Goal: Task Accomplishment & Management: Use online tool/utility

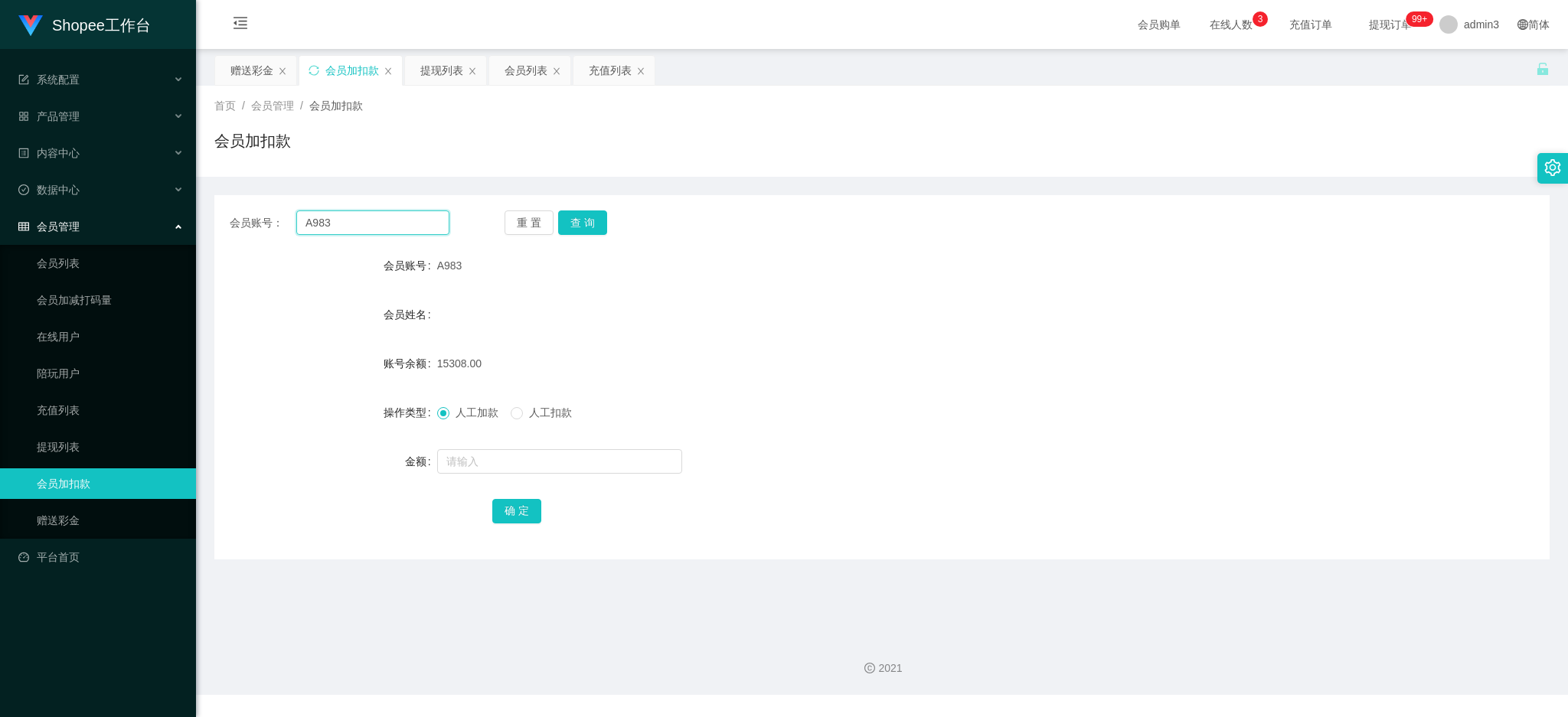
click at [331, 228] on input "A983" at bounding box center [372, 223] width 154 height 25
click at [332, 228] on input "A983" at bounding box center [372, 223] width 154 height 25
paste input "601675100"
type input "60167510083"
drag, startPoint x: 584, startPoint y: 225, endPoint x: 577, endPoint y: 232, distance: 9.9
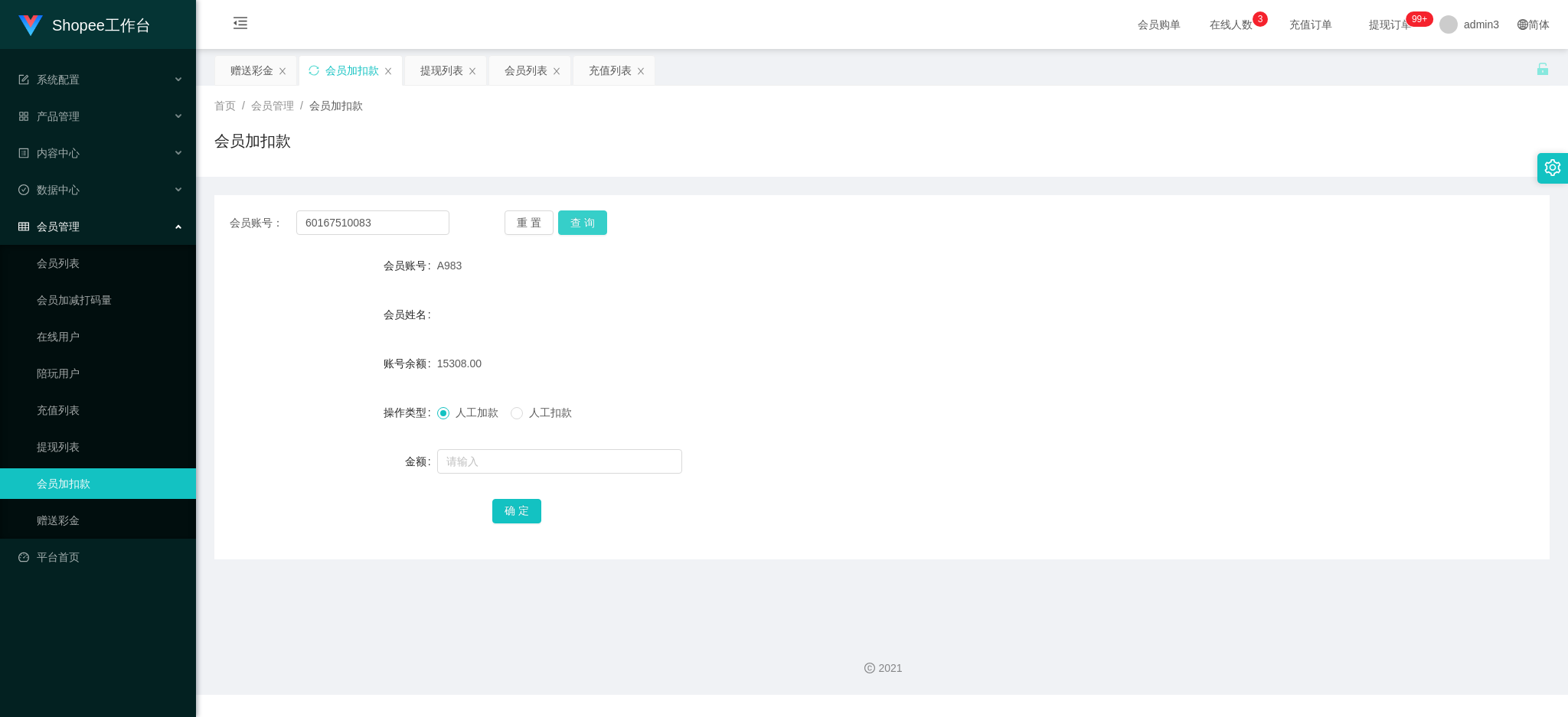
click at [584, 225] on button "查 询" at bounding box center [582, 223] width 49 height 25
click at [494, 461] on input "text" at bounding box center [559, 461] width 245 height 25
type input "300"
click at [519, 506] on button "确 定" at bounding box center [516, 511] width 49 height 25
click at [424, 64] on div "提现列表" at bounding box center [441, 69] width 43 height 29
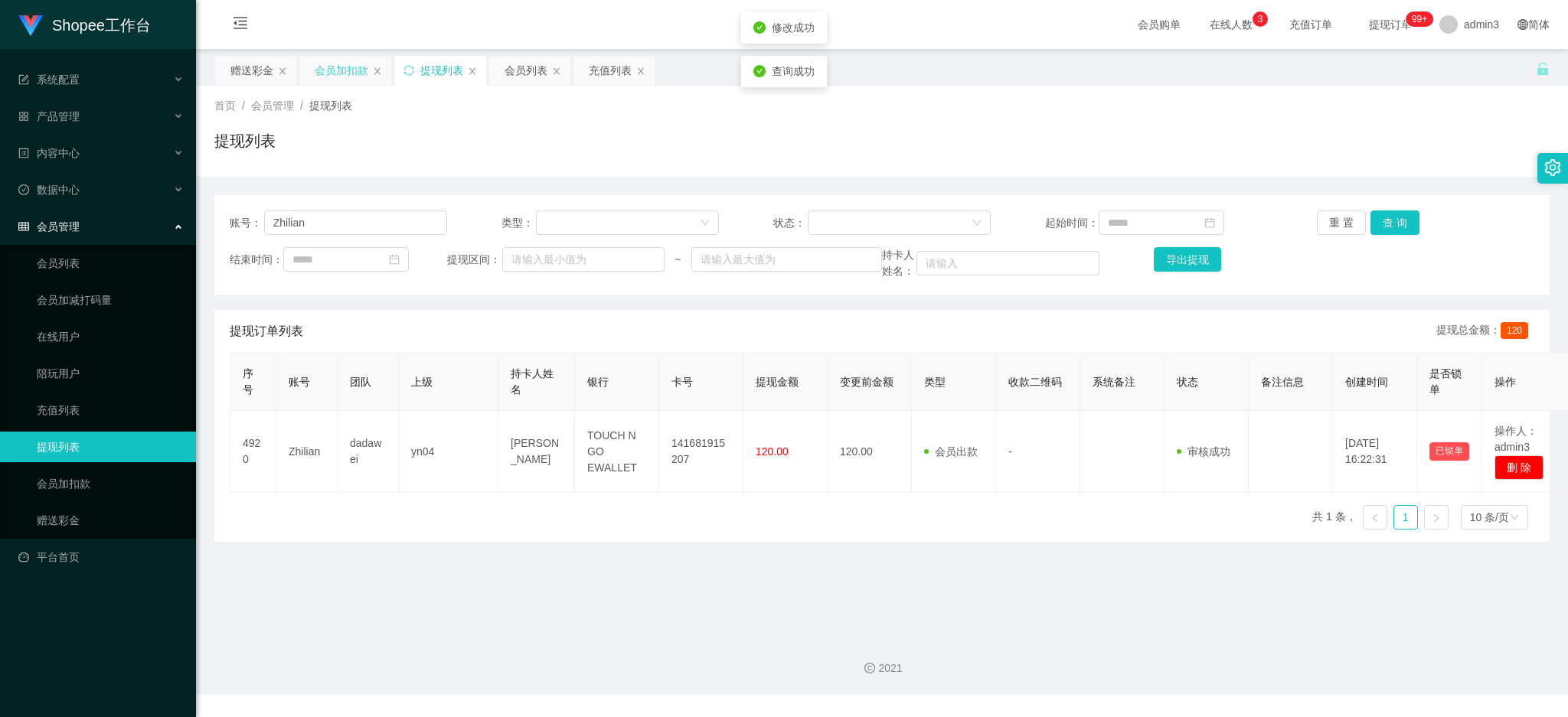
click at [336, 55] on div "会员加扣款" at bounding box center [342, 69] width 53 height 29
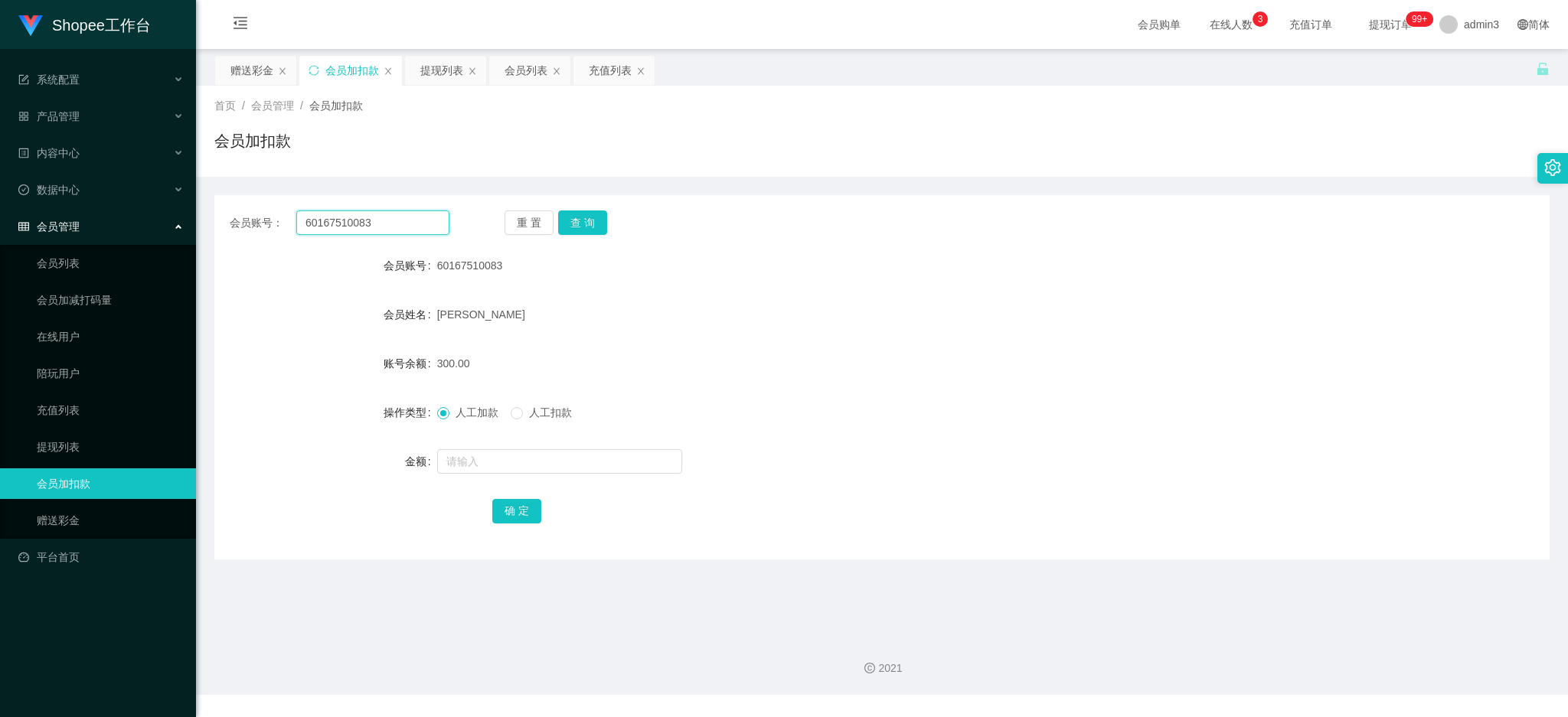
click at [358, 216] on input "60167510083" at bounding box center [372, 223] width 154 height 25
drag, startPoint x: 574, startPoint y: 577, endPoint x: 558, endPoint y: 500, distance: 78.6
click at [574, 576] on main "关闭左侧 关闭右侧 关闭其它 刷新页面 赠送彩金 会员加扣款 提现列表 会员列表 充值列表 首页 / 会员管理 / 会员加扣款 / 会员加扣款 会员账号： 6…" at bounding box center [882, 336] width 1372 height 575
click at [609, 78] on div "充值列表" at bounding box center [609, 69] width 43 height 29
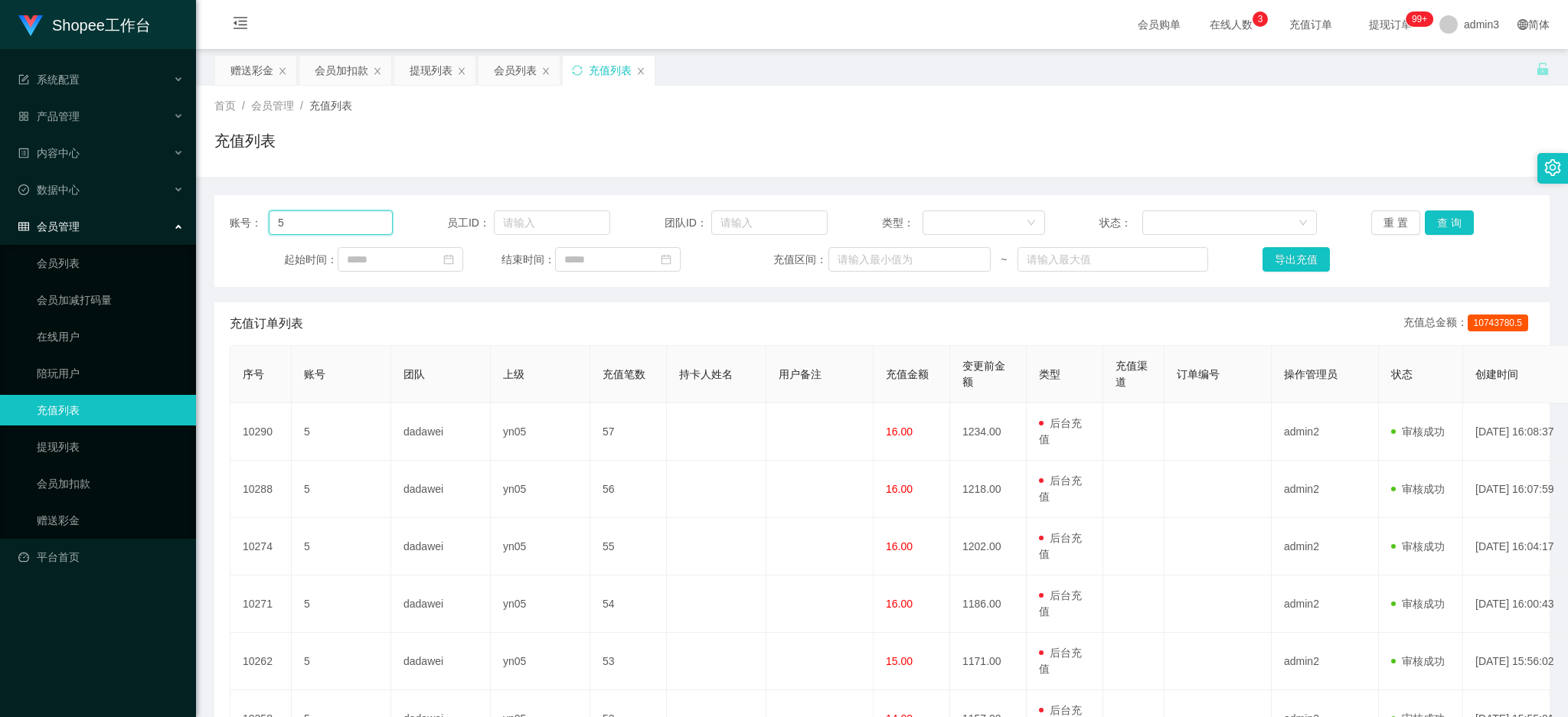
drag, startPoint x: 310, startPoint y: 224, endPoint x: 271, endPoint y: 215, distance: 40.0
click at [271, 215] on input "5" at bounding box center [330, 223] width 124 height 25
paste input "60167510083"
type input "60167510083"
click at [1439, 221] on button "查 询" at bounding box center [1449, 223] width 49 height 25
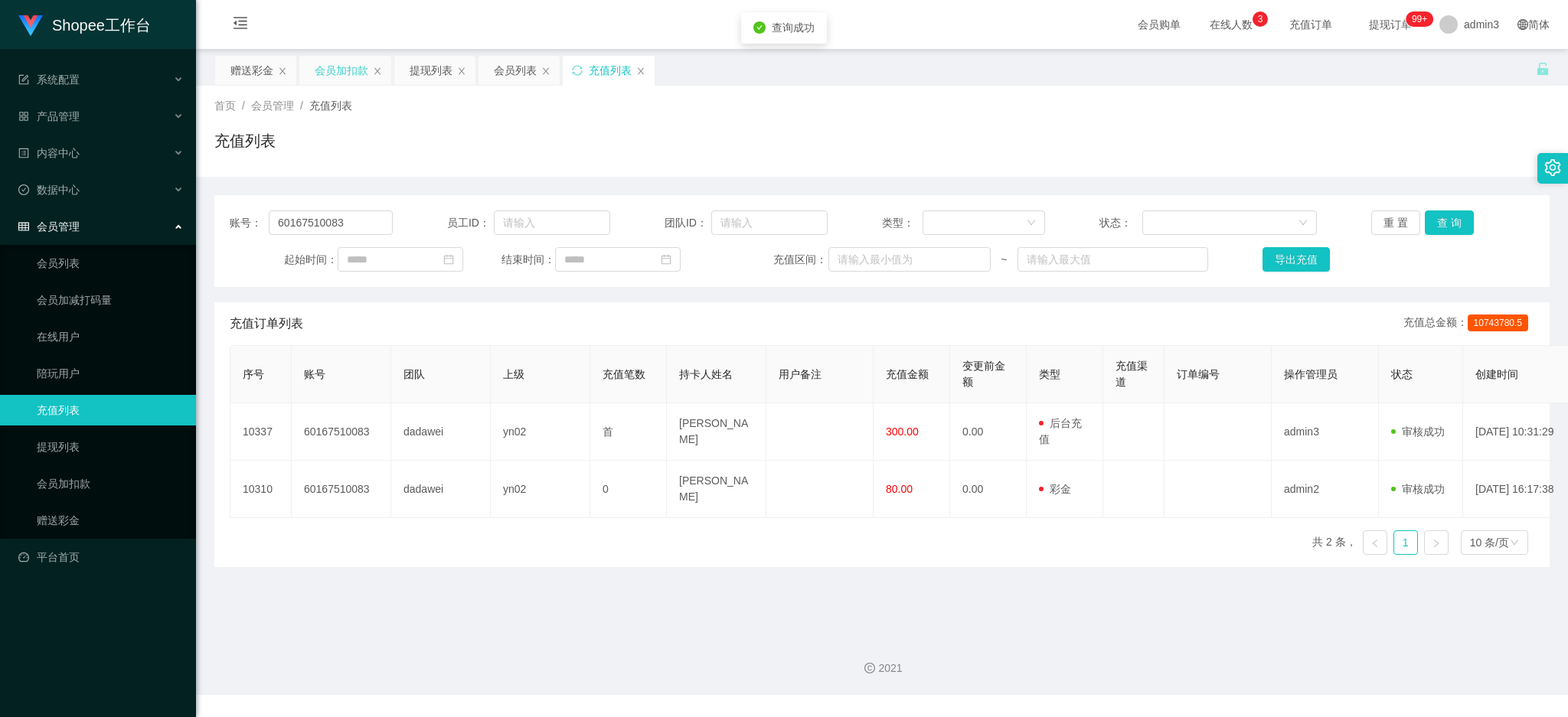
click at [333, 65] on div "会员加扣款" at bounding box center [342, 69] width 53 height 29
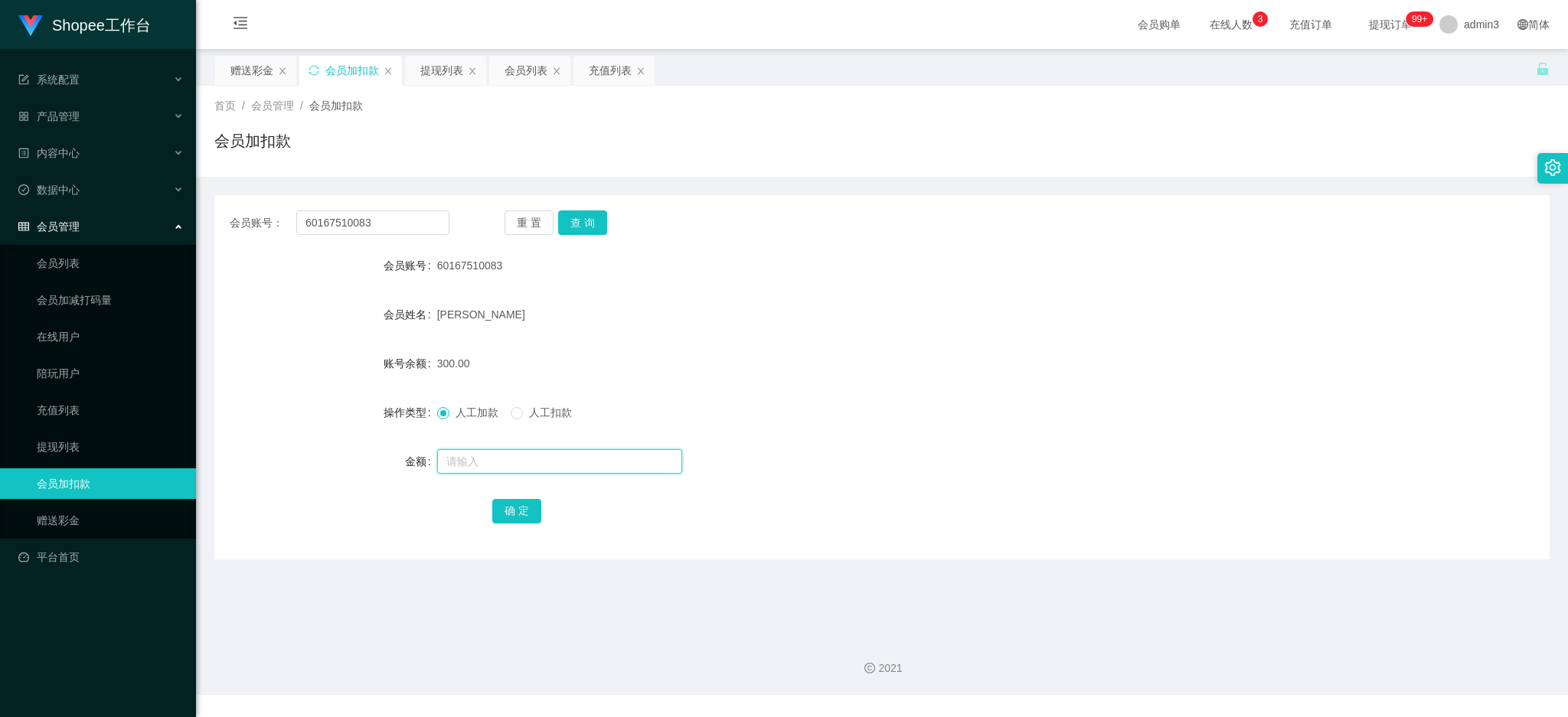
click at [490, 461] on input "text" at bounding box center [559, 461] width 245 height 25
click at [491, 463] on input "text" at bounding box center [559, 461] width 245 height 25
type input "300"
click at [518, 509] on button "确 定" at bounding box center [516, 511] width 49 height 25
click at [443, 69] on div "提现列表" at bounding box center [441, 69] width 43 height 29
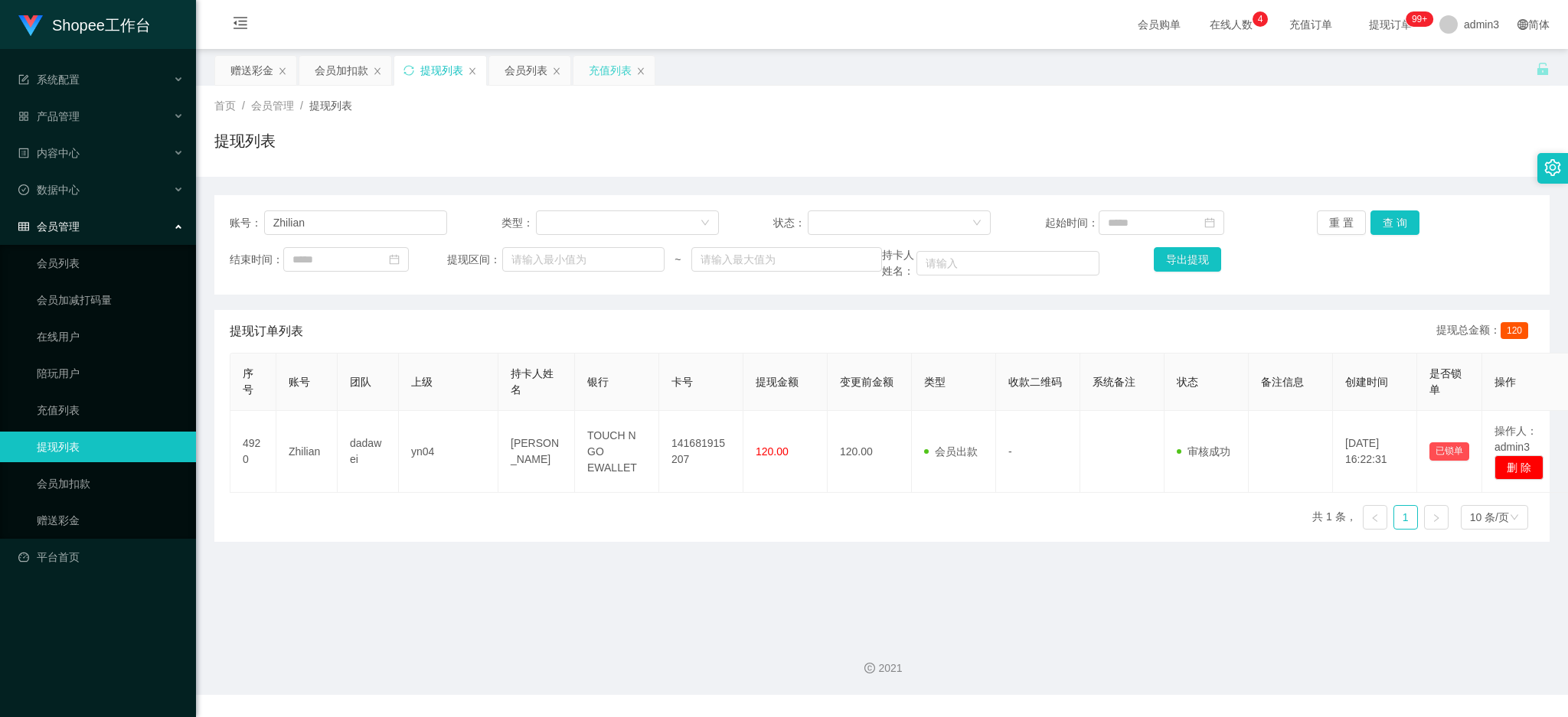
click at [599, 72] on div "充值列表" at bounding box center [609, 69] width 43 height 29
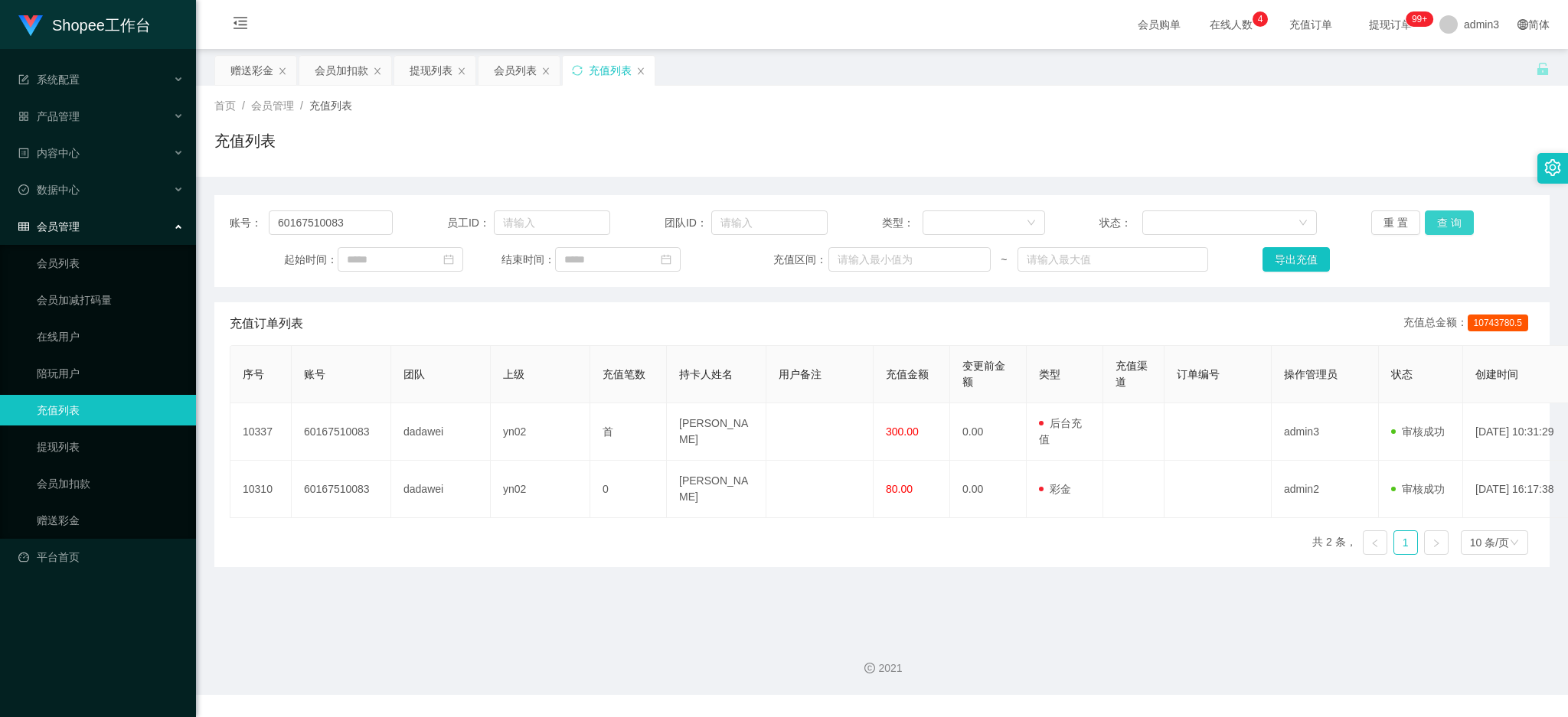
click at [1429, 219] on button "查 询" at bounding box center [1449, 223] width 49 height 25
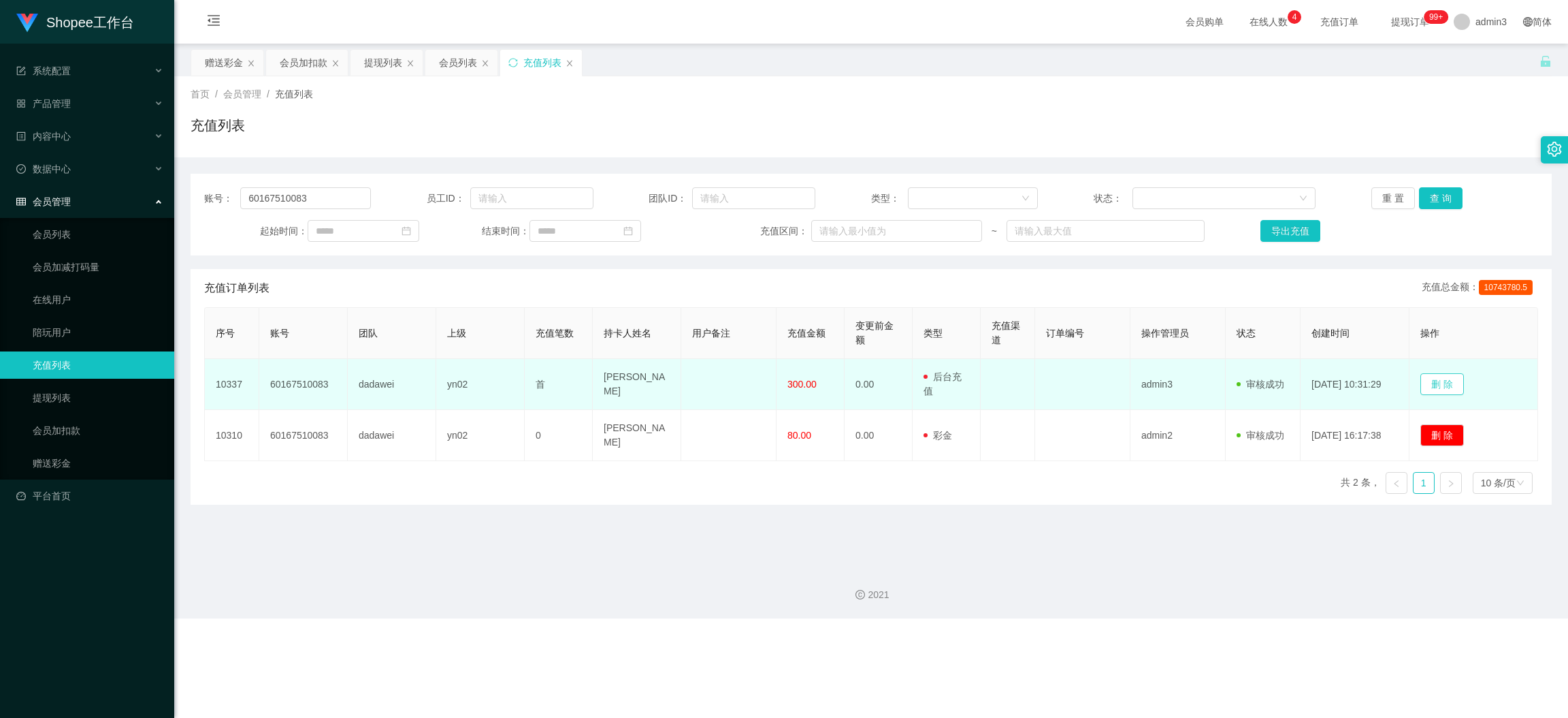
click at [1393, 389] on button "删 除" at bounding box center [1441, 384] width 43 height 22
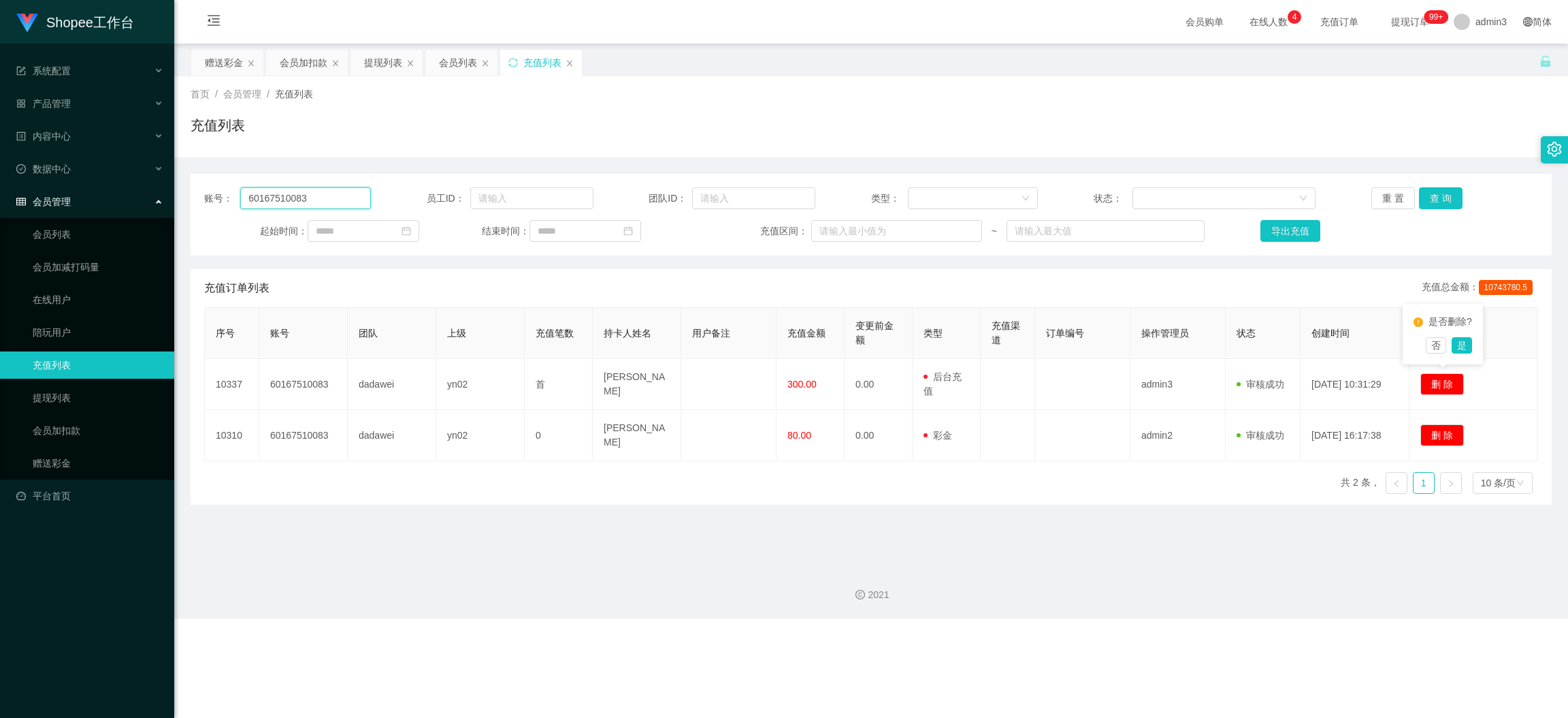
click at [306, 206] on input "60167510083" at bounding box center [306, 198] width 130 height 22
click at [306, 208] on input "60167510083" at bounding box center [306, 198] width 130 height 22
click at [1393, 190] on button "查 询" at bounding box center [1440, 198] width 43 height 22
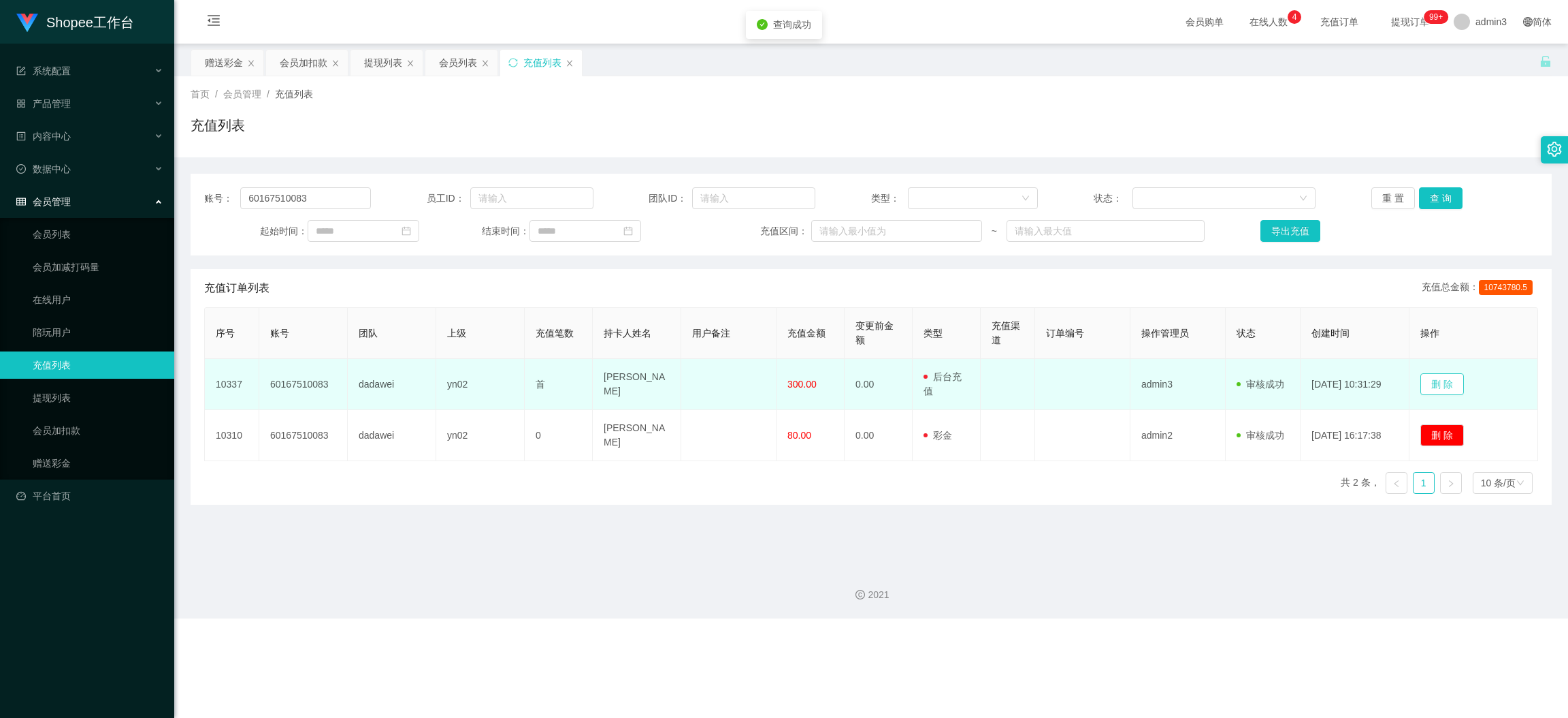
click at [1393, 382] on button "删 除" at bounding box center [1441, 384] width 43 height 22
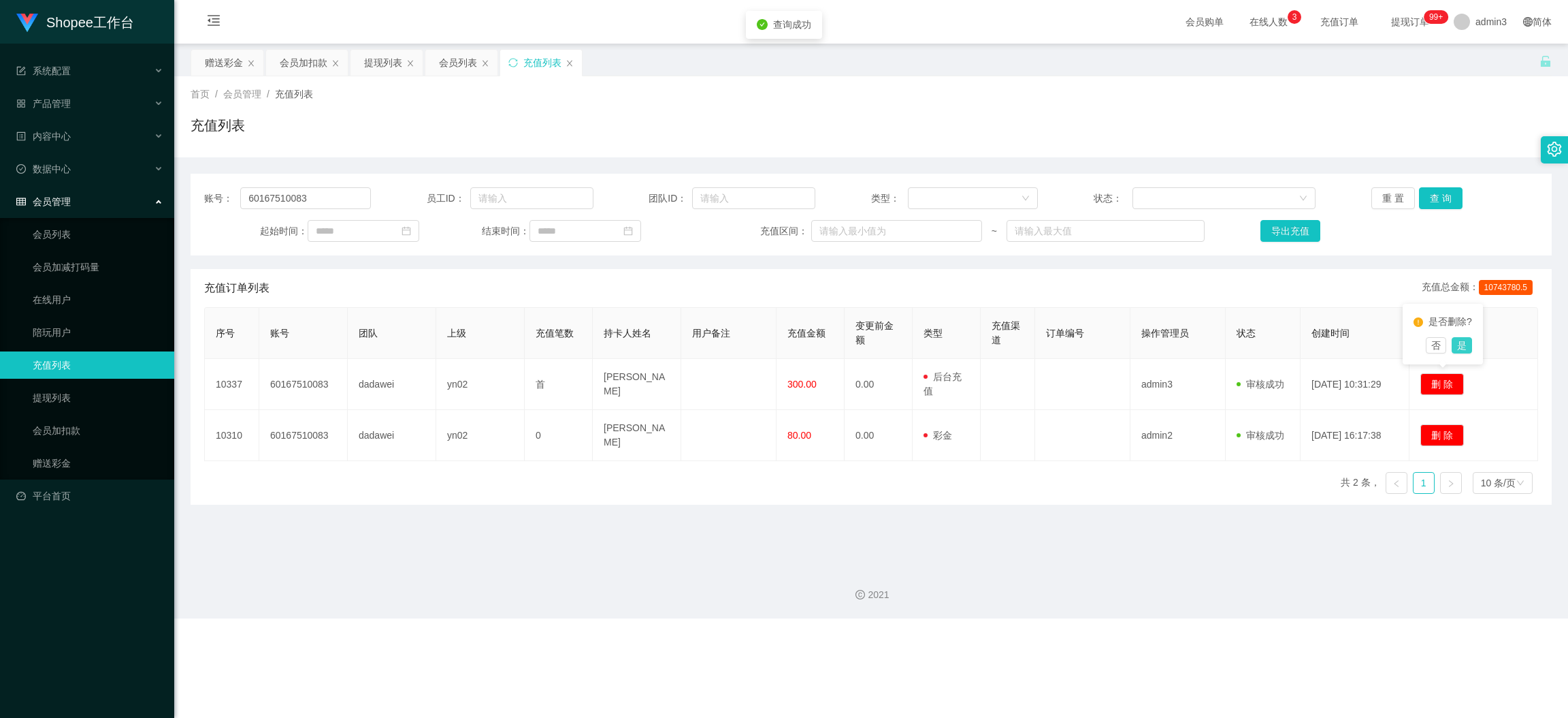
click at [1393, 341] on button "是" at bounding box center [1461, 345] width 20 height 17
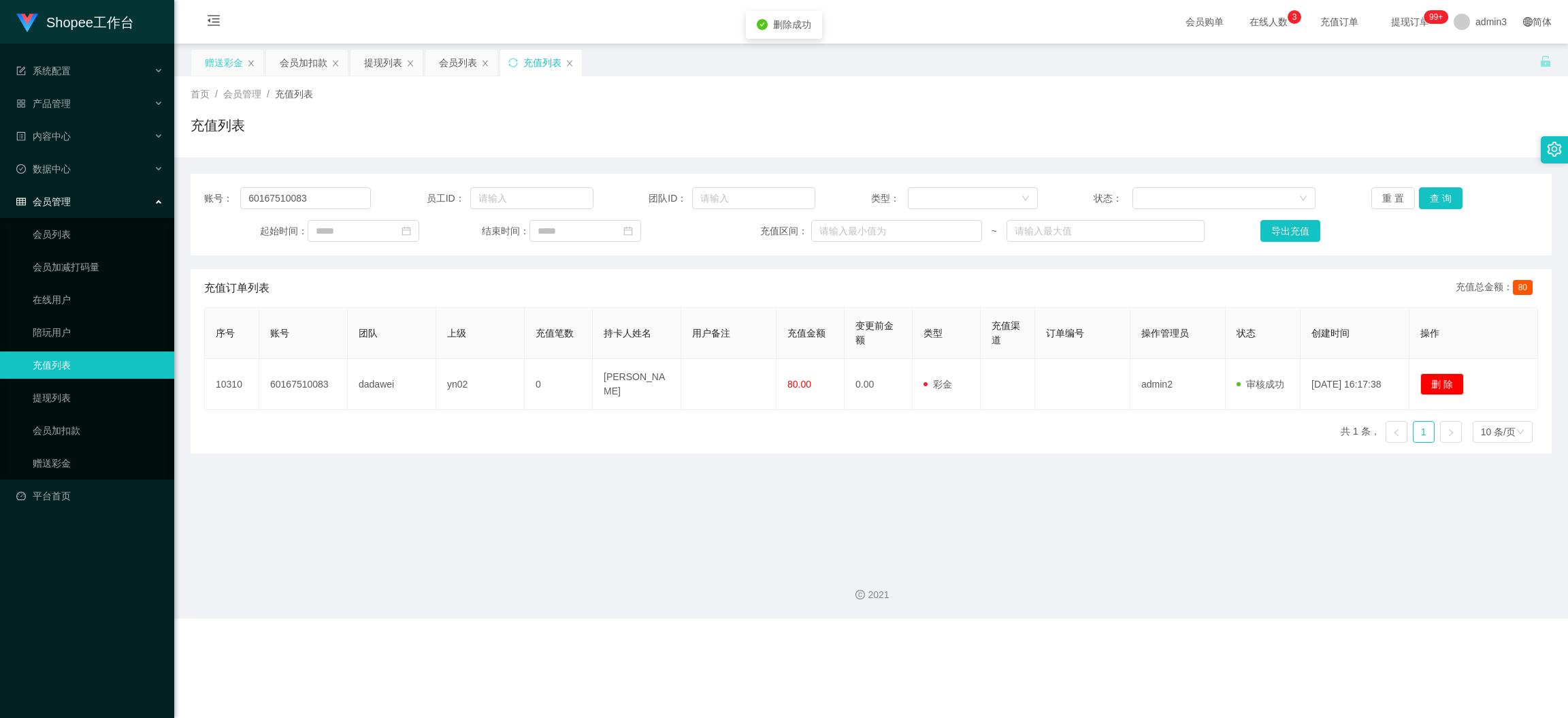
click at [222, 63] on div "赠送彩金" at bounding box center [224, 62] width 38 height 26
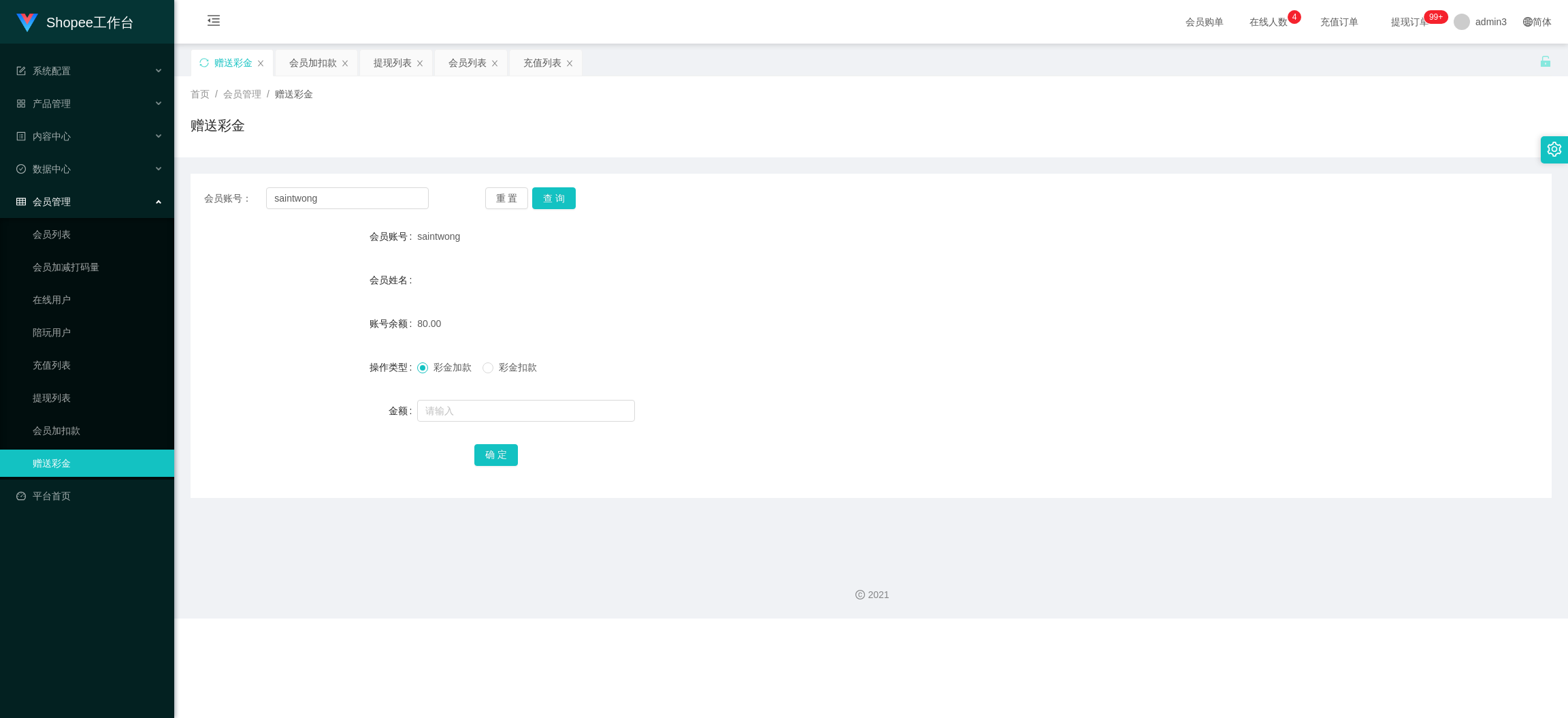
drag, startPoint x: 673, startPoint y: 561, endPoint x: 709, endPoint y: 496, distance: 74.3
click at [673, 559] on div "2021" at bounding box center [871, 587] width 1394 height 63
click at [372, 202] on input "saintwong" at bounding box center [347, 198] width 163 height 22
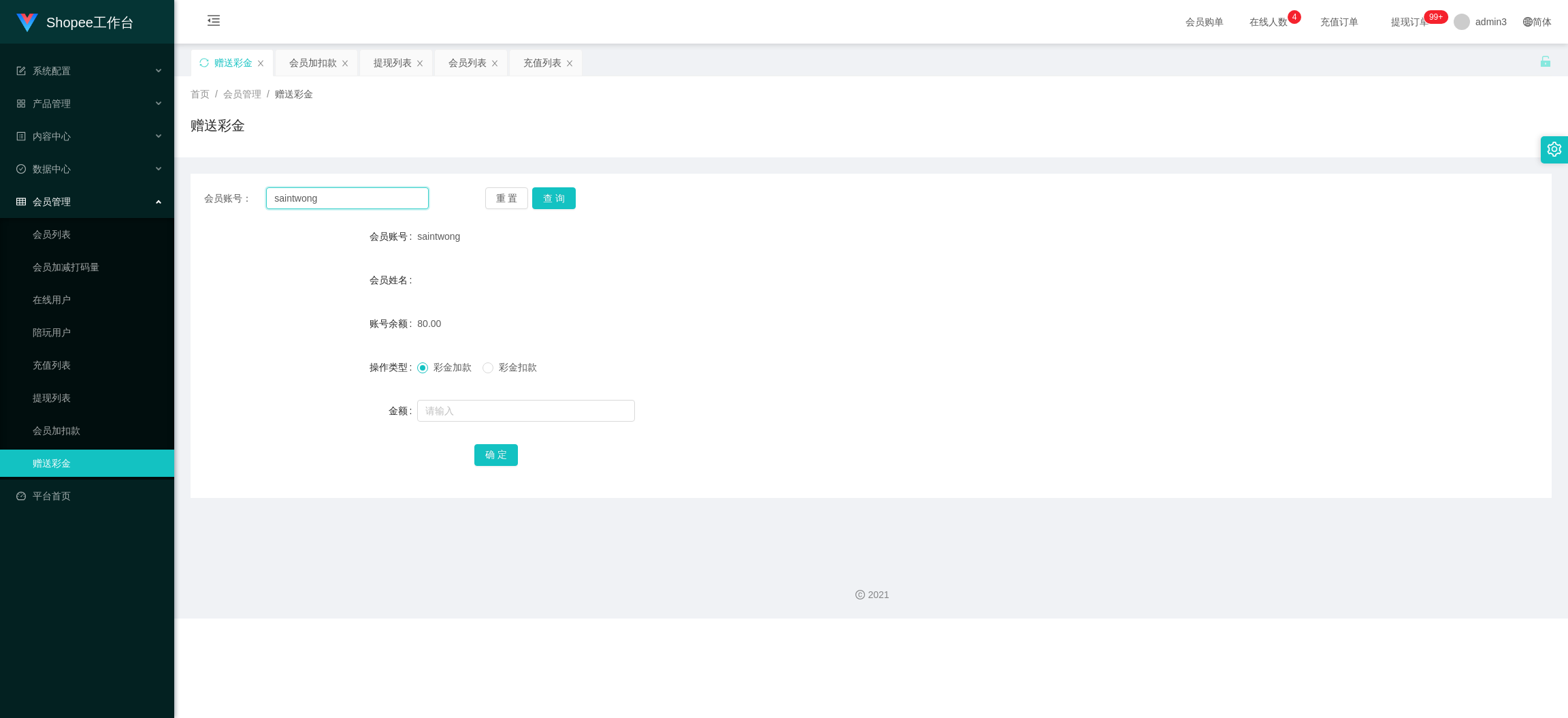
paste input "60167510083"
type input "60167510083"
click at [563, 196] on button "查 询" at bounding box center [554, 198] width 43 height 22
click at [495, 412] on input "text" at bounding box center [526, 411] width 217 height 22
type input "300"
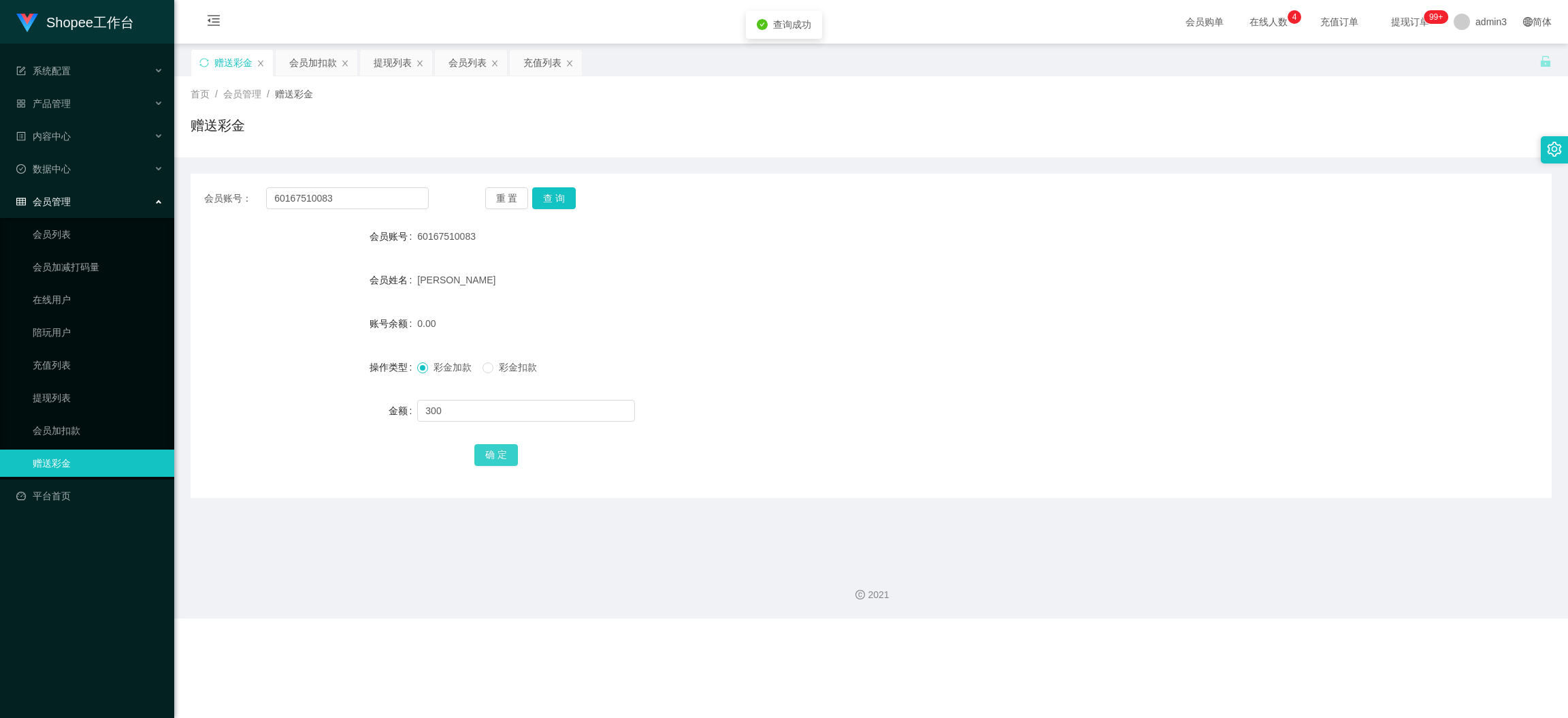
click at [500, 460] on button "确 定" at bounding box center [496, 455] width 43 height 22
drag, startPoint x: 47, startPoint y: 167, endPoint x: 28, endPoint y: 189, distance: 29.1
click at [47, 167] on span "数据中心" at bounding box center [44, 169] width 55 height 11
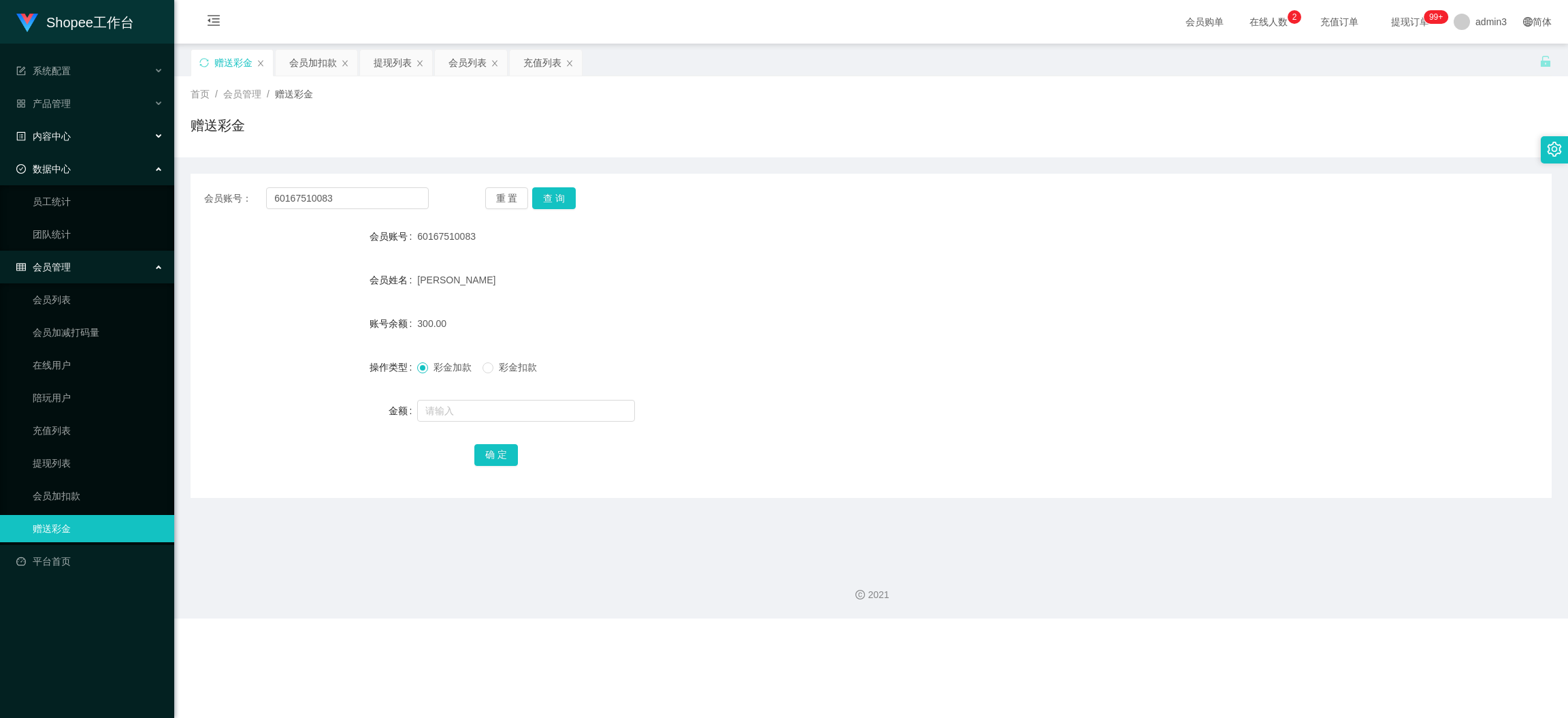
click at [62, 133] on span "内容中心" at bounding box center [44, 136] width 55 height 11
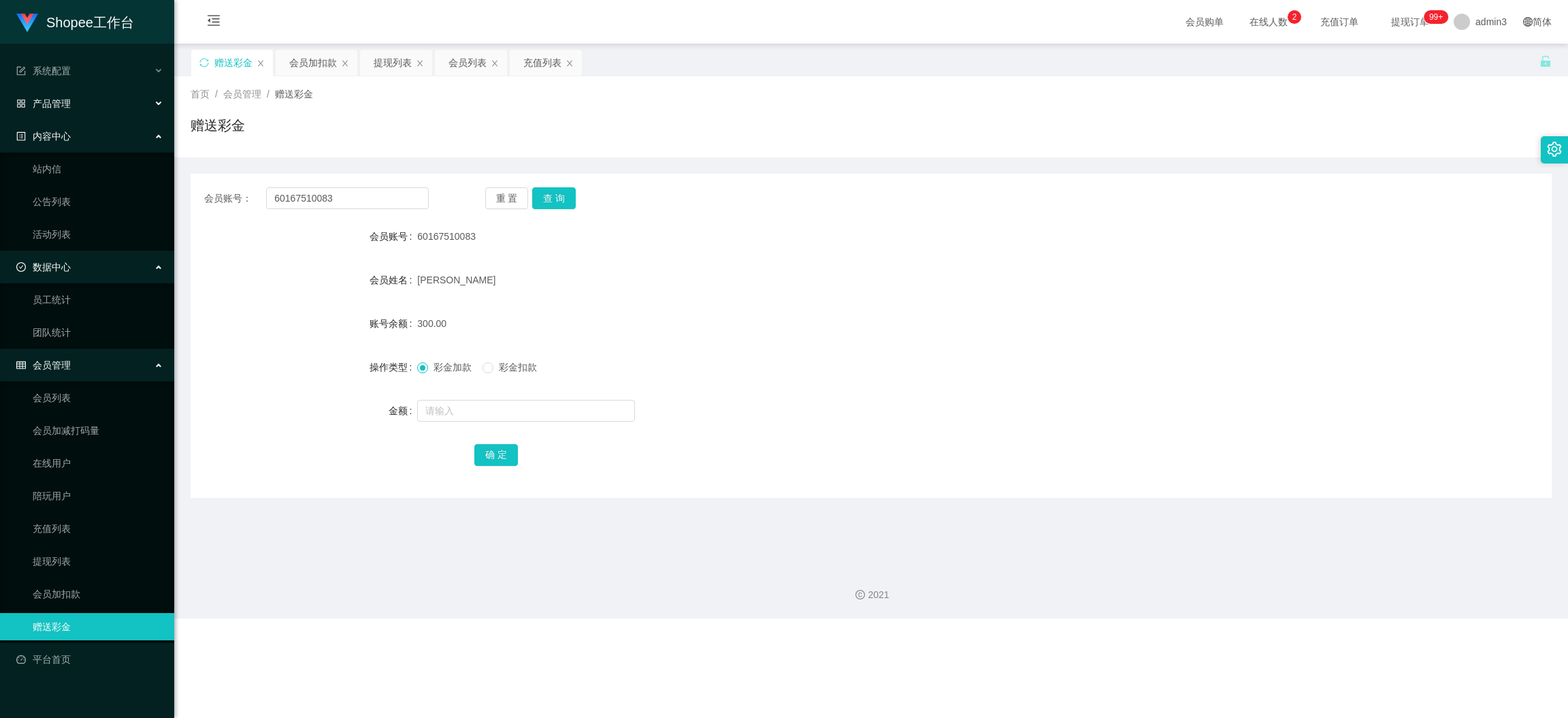
click at [58, 104] on span "产品管理" at bounding box center [44, 103] width 55 height 11
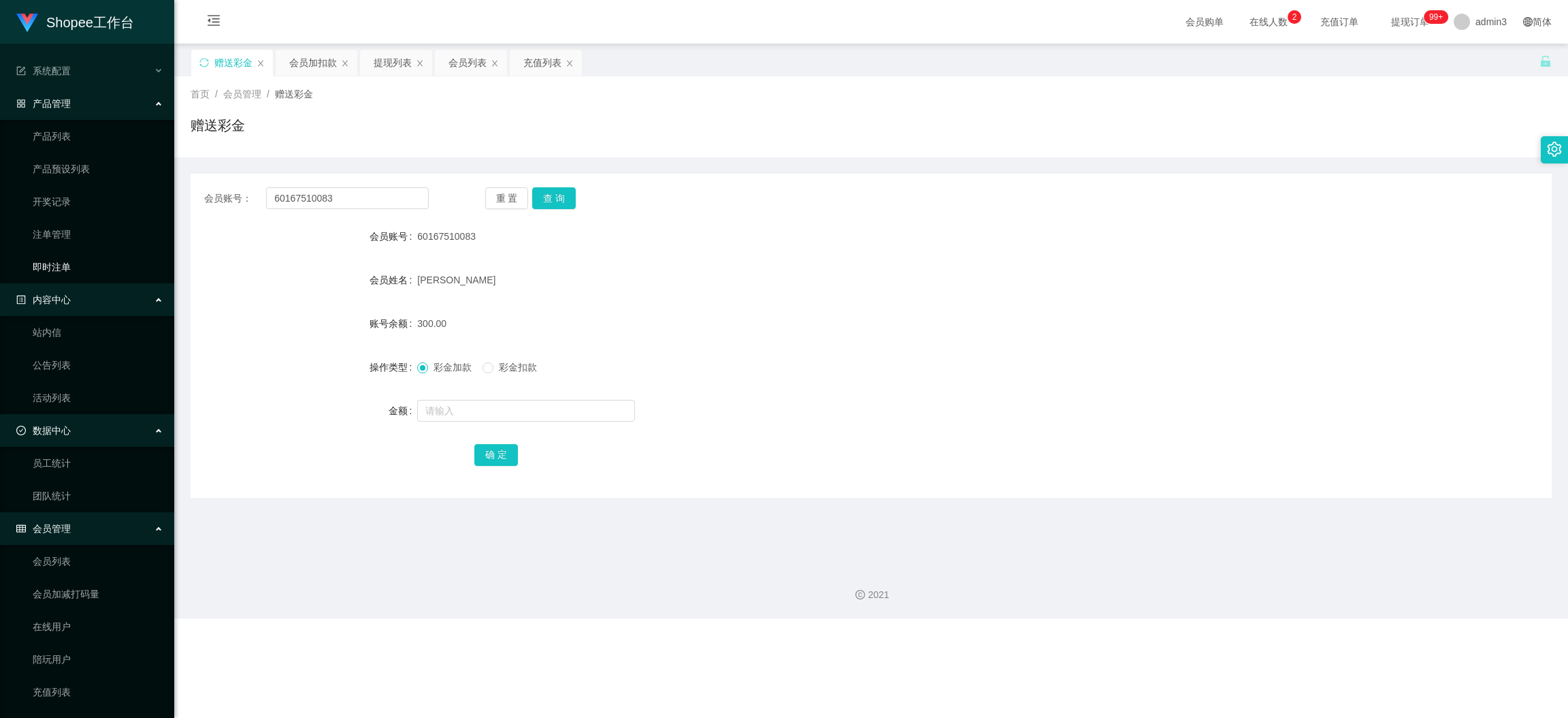
click at [55, 255] on link "即时注单" at bounding box center [98, 267] width 130 height 27
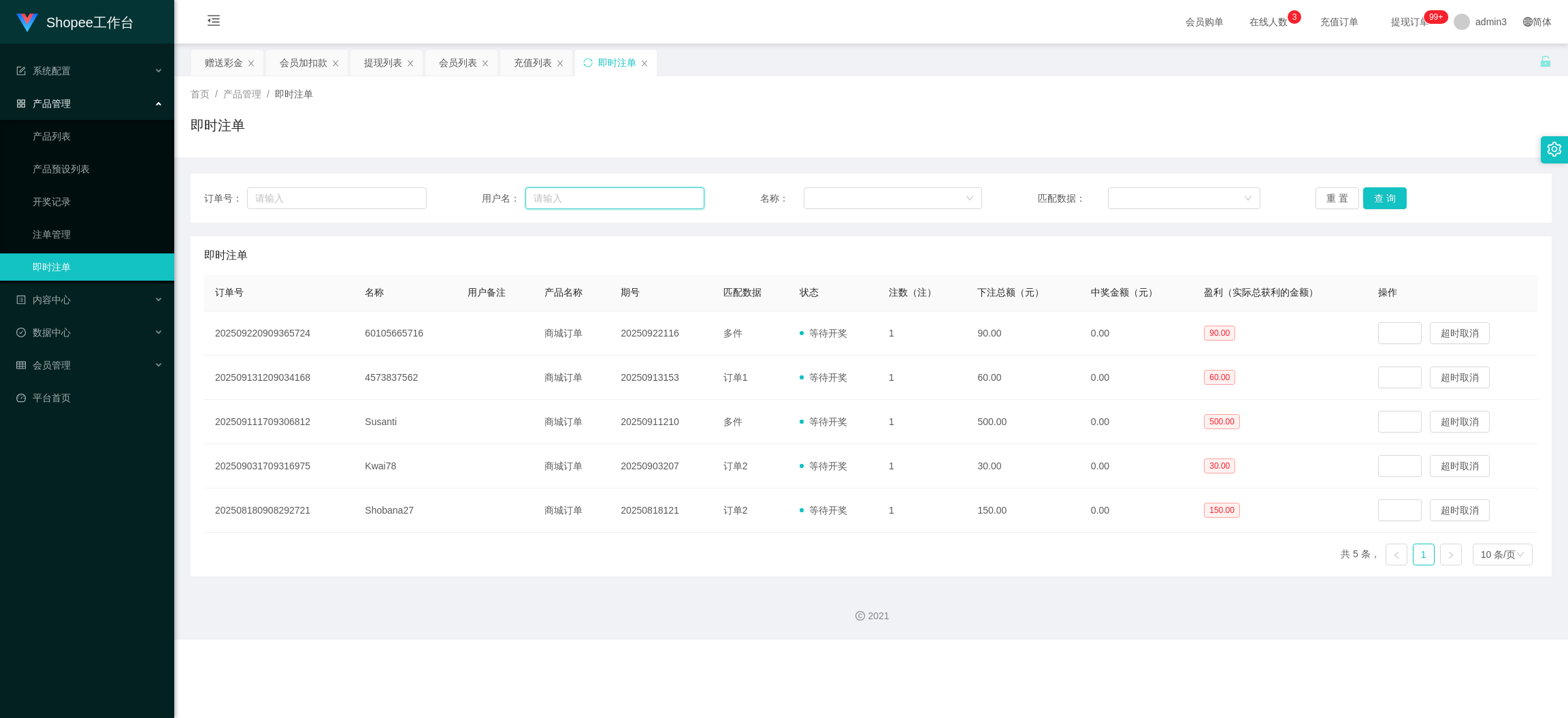
click at [544, 194] on input "text" at bounding box center [615, 198] width 179 height 22
paste input "60105665716"
type input "60105665716"
click at [1378, 203] on button "查 询" at bounding box center [1384, 198] width 43 height 22
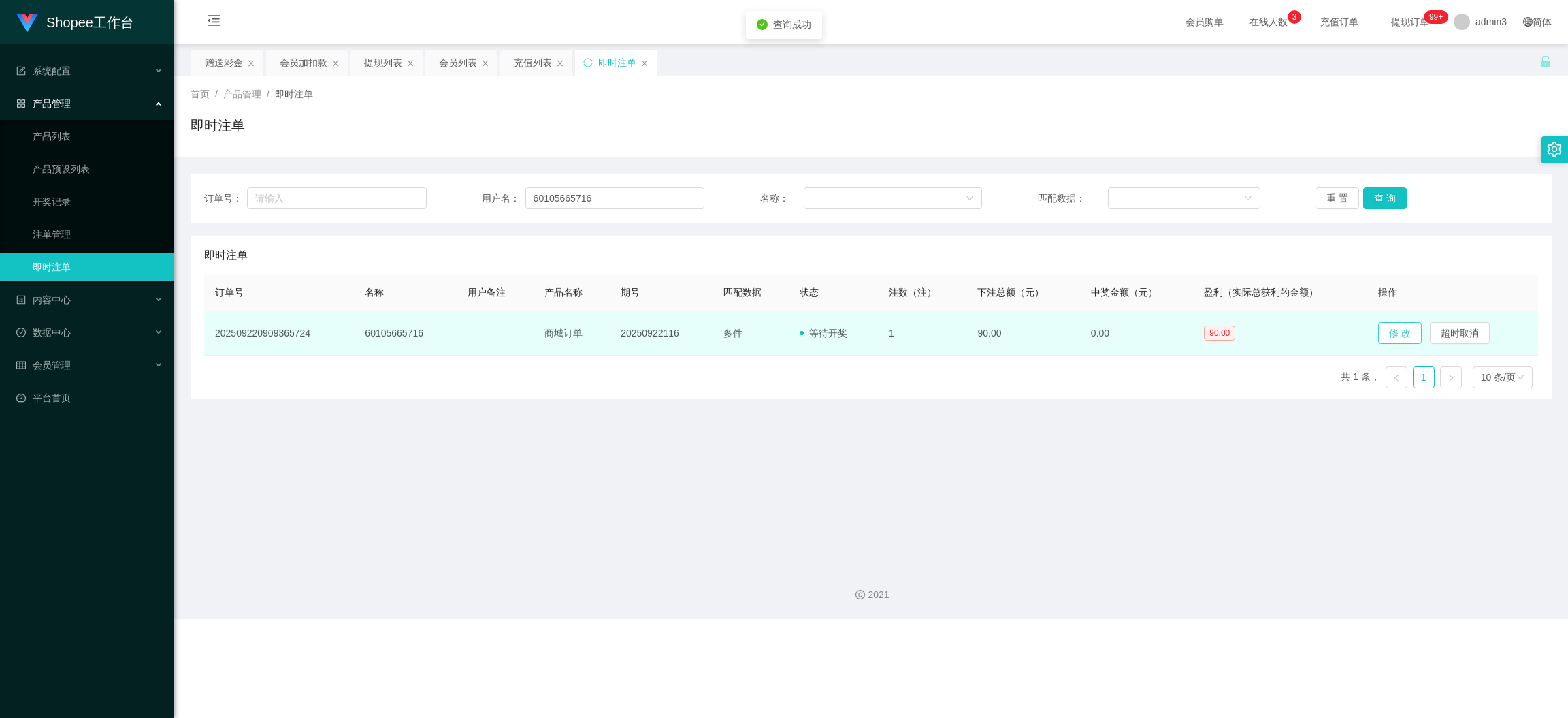
click at [1388, 334] on button "修 改" at bounding box center [1399, 333] width 43 height 22
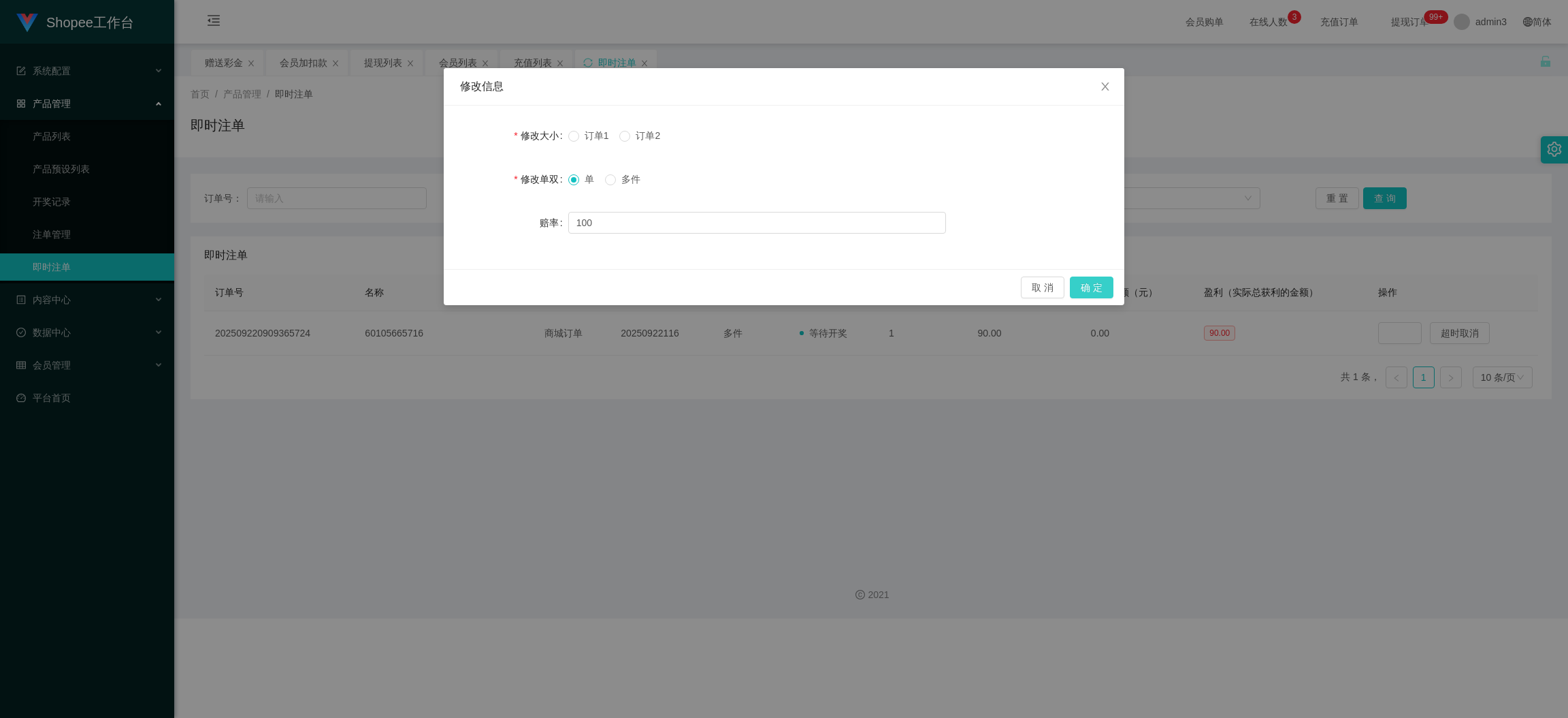
click at [1097, 278] on button "确 定" at bounding box center [1091, 287] width 43 height 22
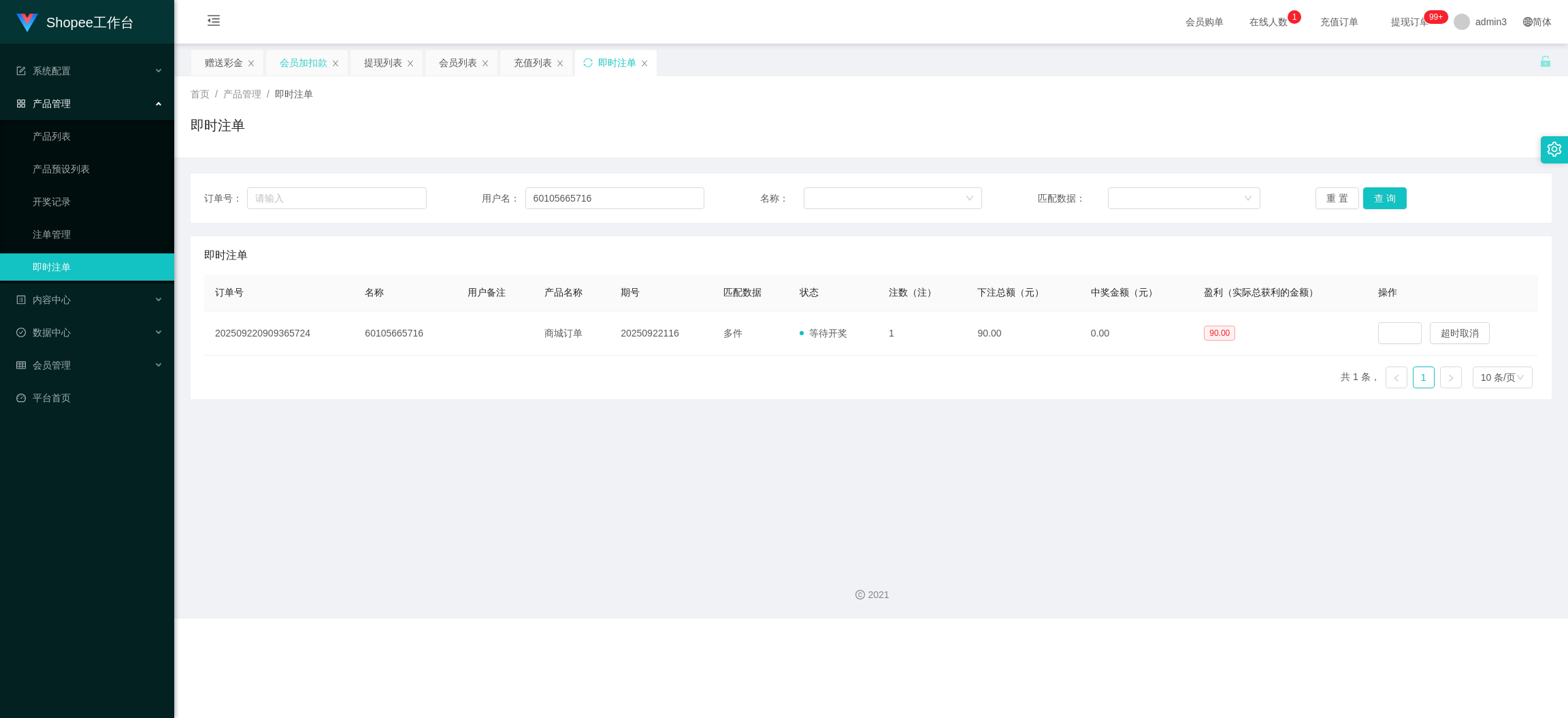
click at [315, 64] on div "会员加扣款" at bounding box center [304, 62] width 48 height 26
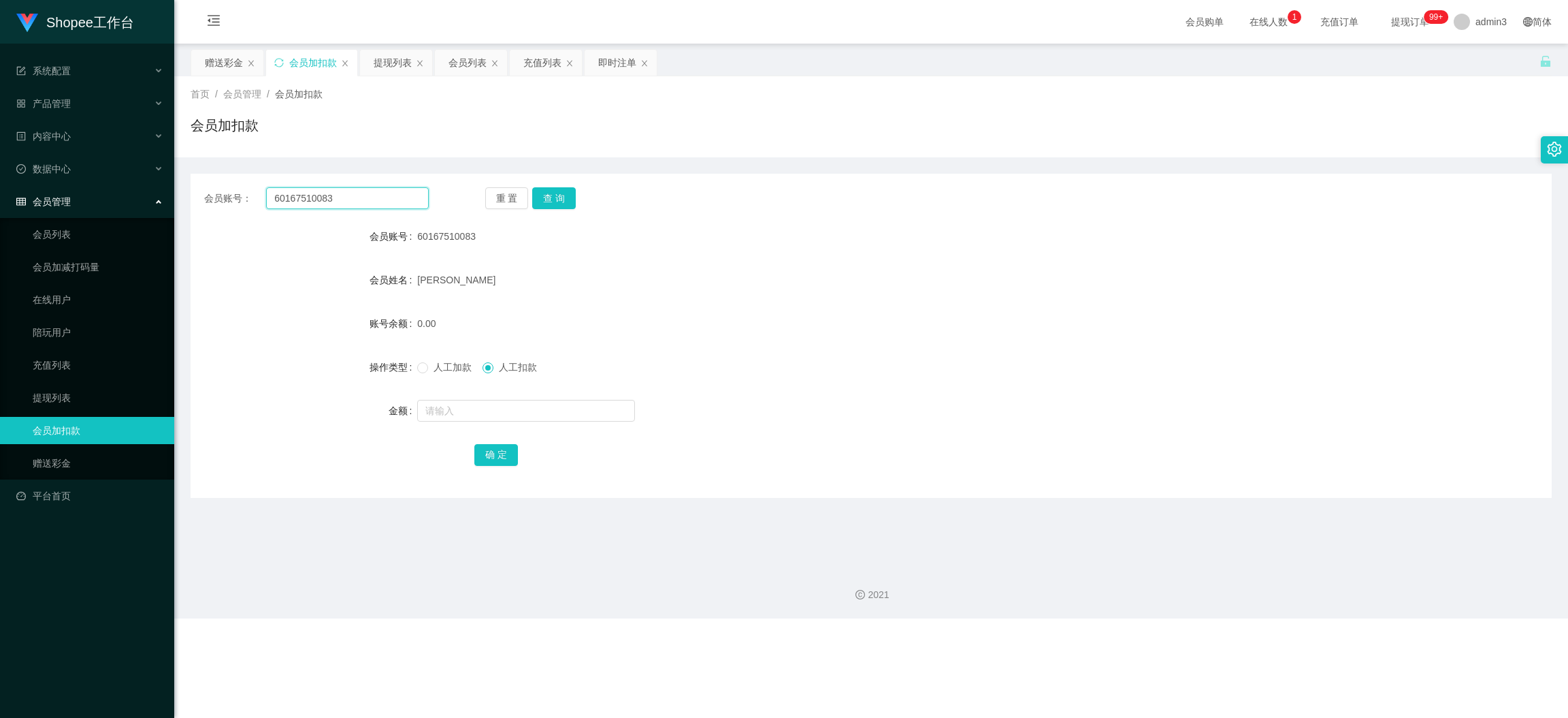
click at [296, 200] on input "60167510083" at bounding box center [347, 198] width 163 height 22
paste input "22"
type input "22"
click at [560, 196] on button "查 询" at bounding box center [554, 198] width 43 height 22
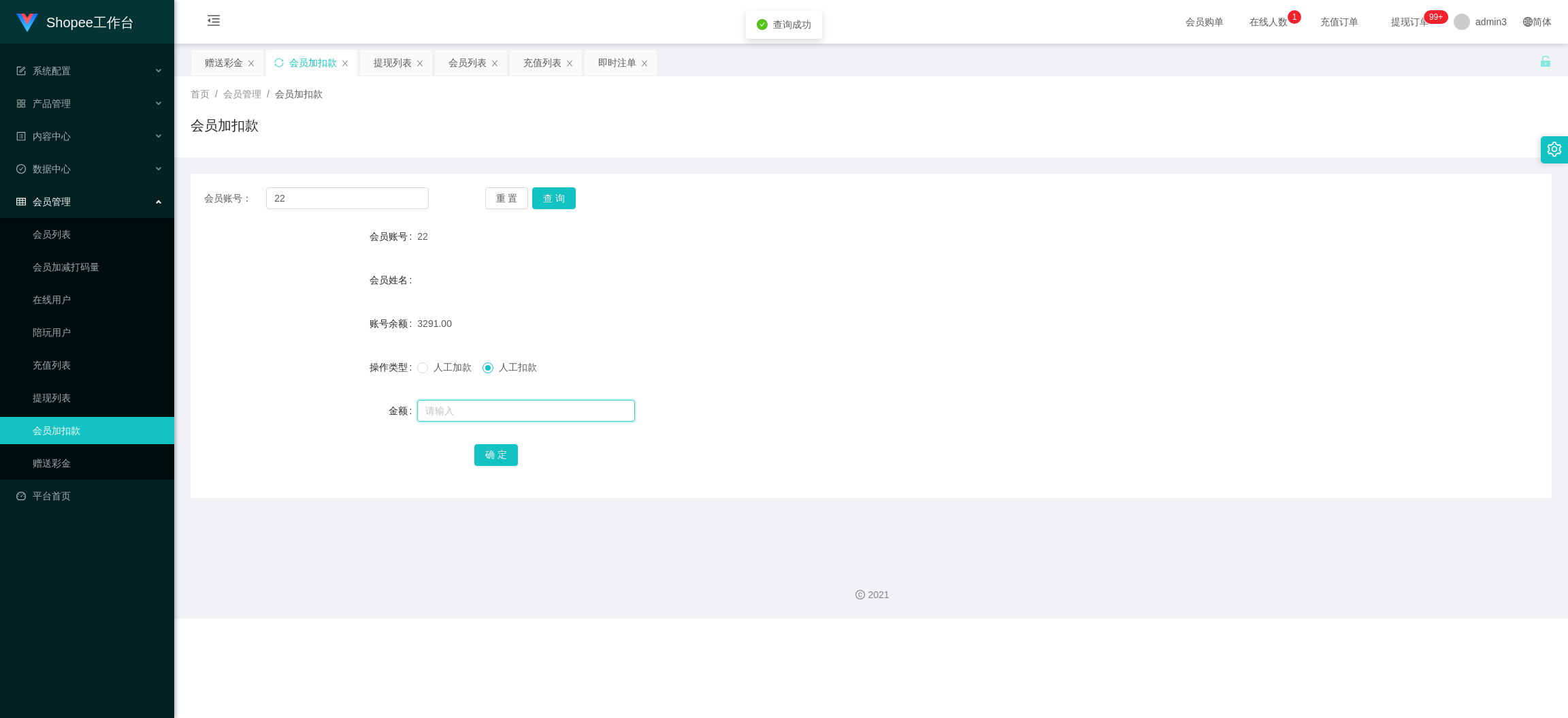
click at [448, 416] on input "text" at bounding box center [526, 411] width 217 height 22
click at [439, 416] on input "text" at bounding box center [526, 411] width 217 height 22
type input "60"
drag, startPoint x: 490, startPoint y: 448, endPoint x: 490, endPoint y: 459, distance: 11.0
click at [490, 448] on button "确 定" at bounding box center [496, 455] width 43 height 22
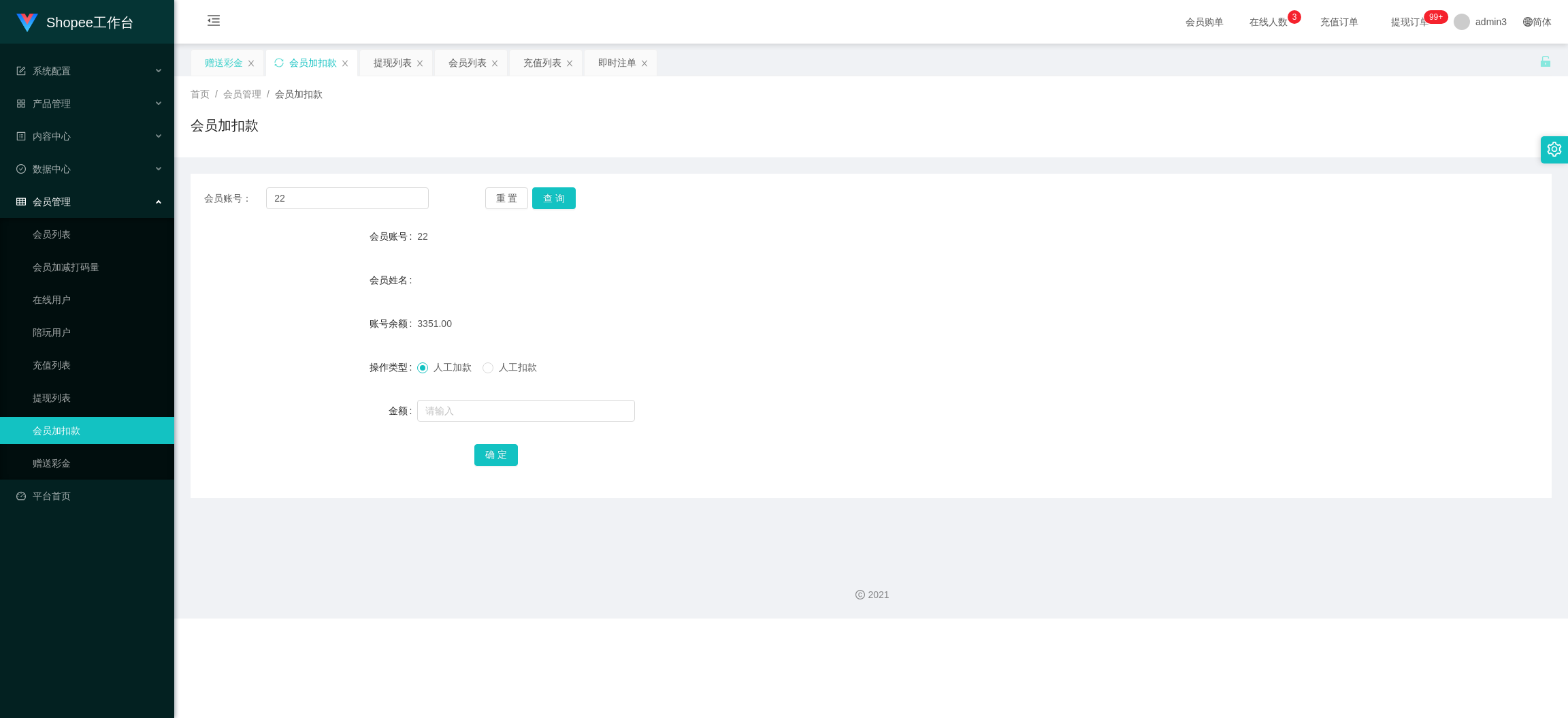
click at [226, 63] on div "赠送彩金" at bounding box center [224, 62] width 38 height 26
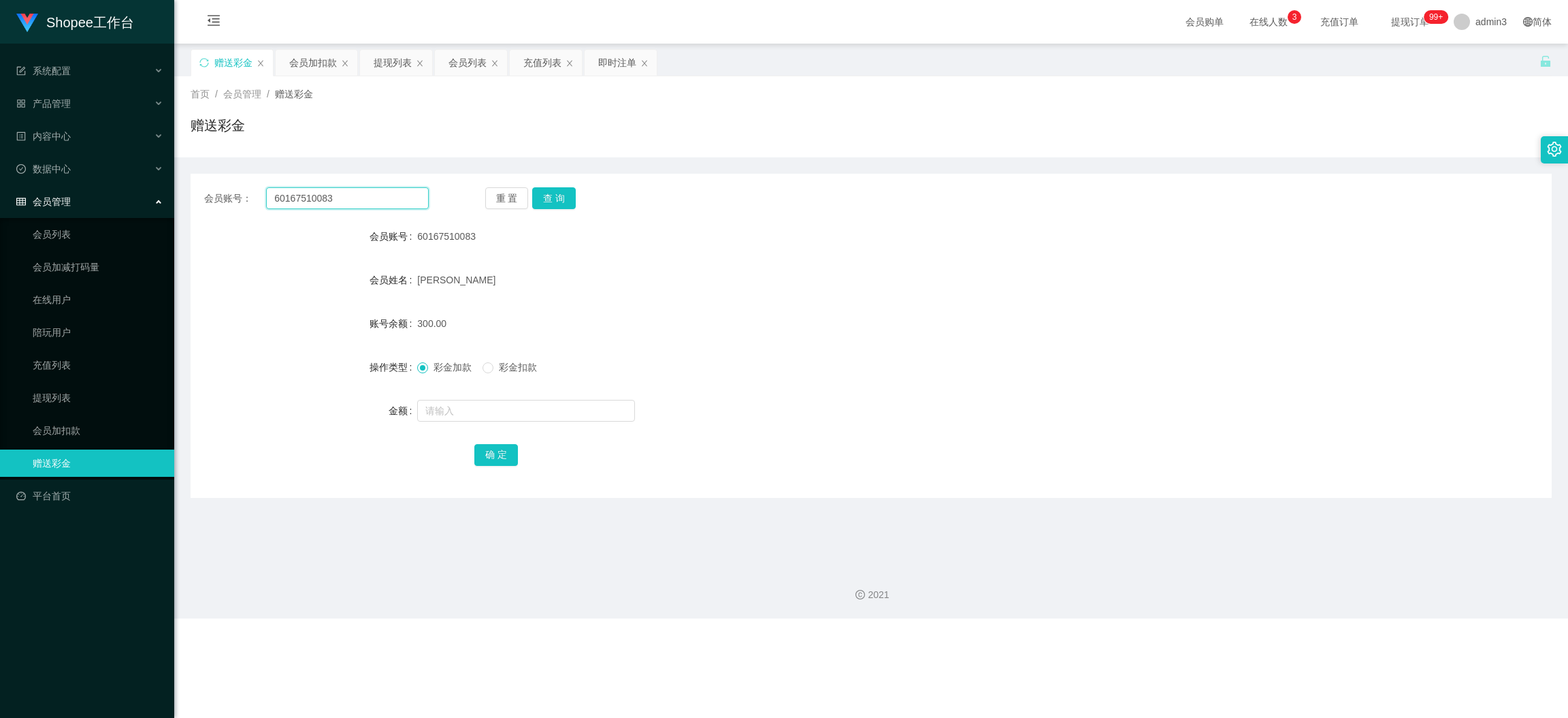
click at [335, 195] on input "60167510083" at bounding box center [347, 198] width 163 height 22
paste input "05665716"
type input "60105665716"
drag, startPoint x: 541, startPoint y: 197, endPoint x: 534, endPoint y: 211, distance: 15.7
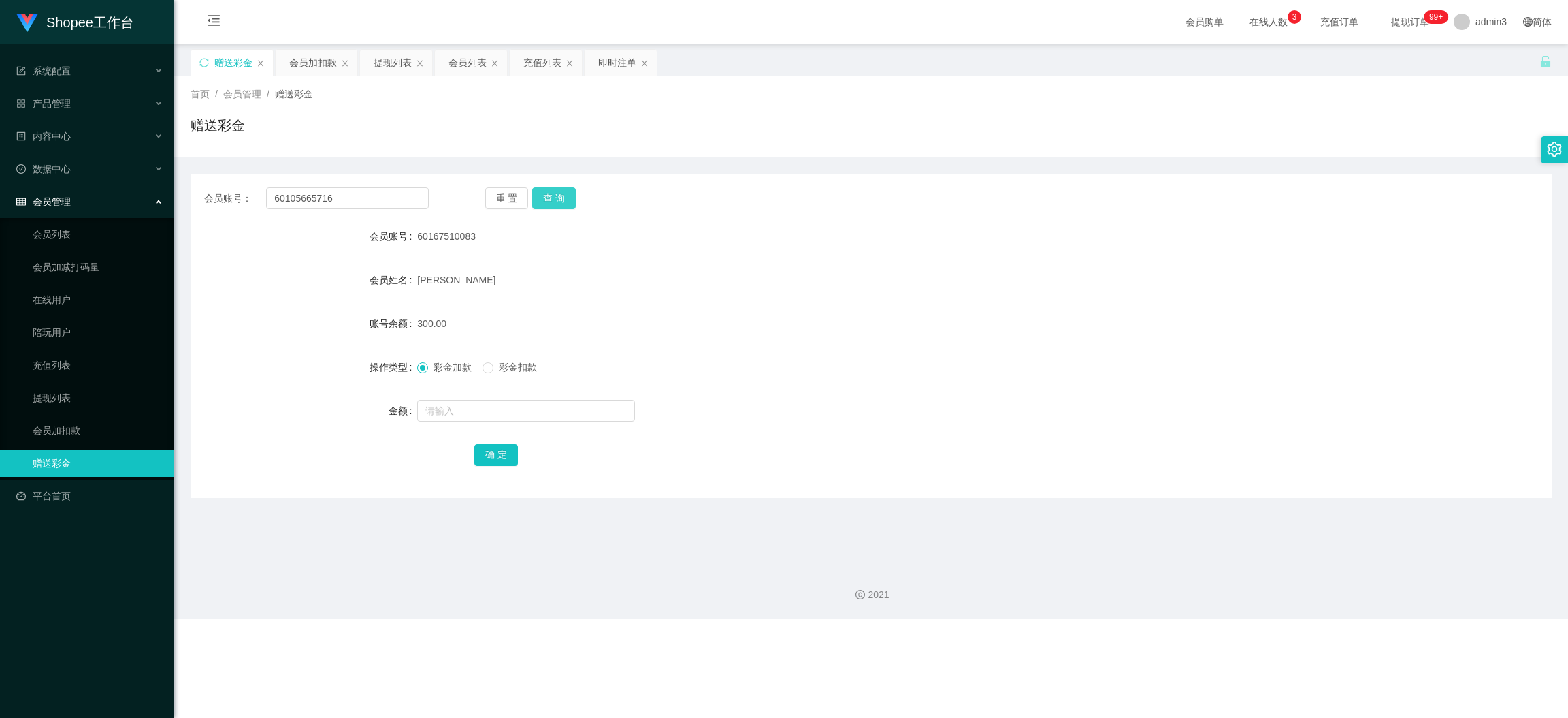
click at [541, 197] on button "查 询" at bounding box center [554, 198] width 43 height 22
click at [490, 417] on input "text" at bounding box center [526, 411] width 217 height 22
type input "180"
click at [497, 459] on button "确 定" at bounding box center [496, 455] width 43 height 22
click at [527, 63] on div "充值列表" at bounding box center [541, 62] width 38 height 26
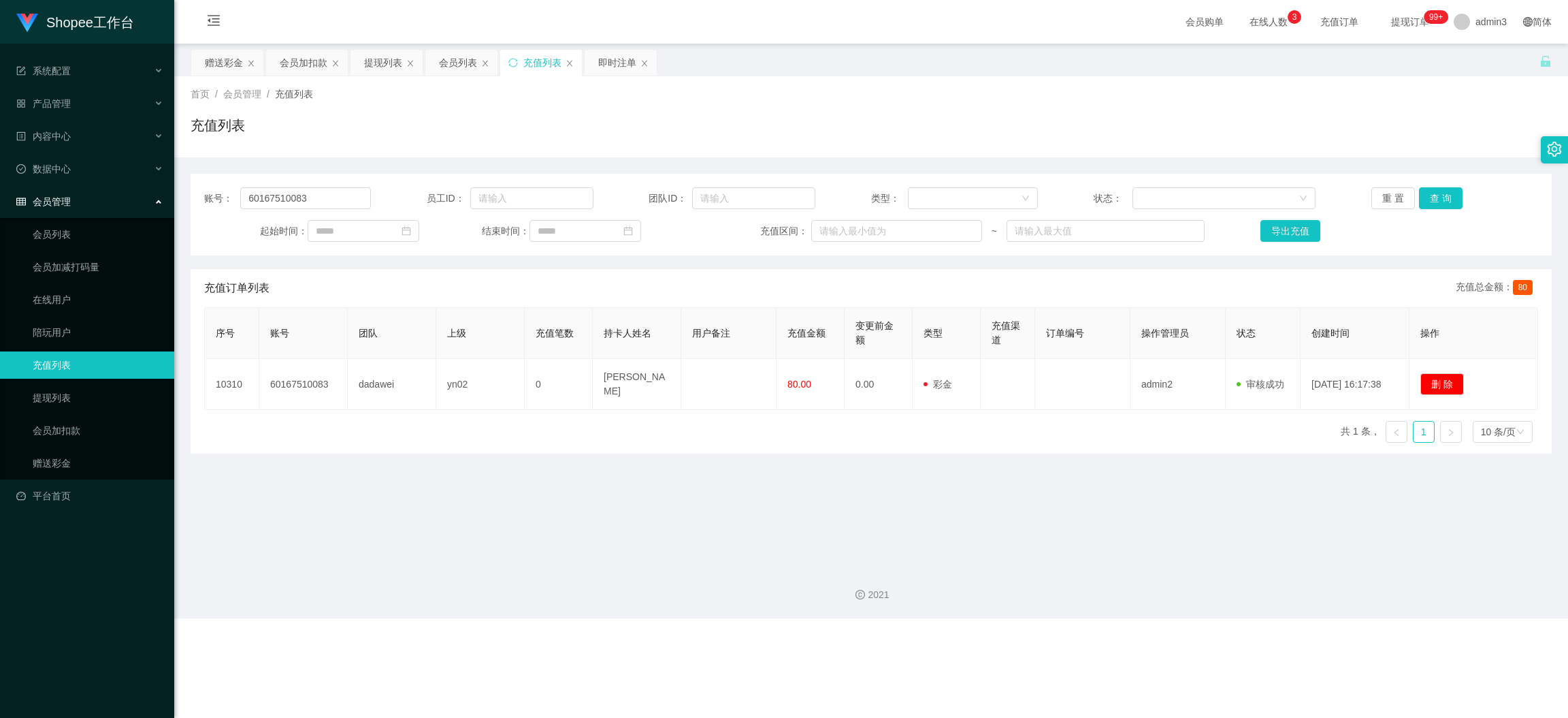
click at [373, 202] on div "账号： 60167510083 员工ID： 团队ID： 类型： 状态： 重 置 查 询" at bounding box center [871, 198] width 1334 height 22
click at [352, 198] on input "60167510083" at bounding box center [306, 198] width 130 height 22
paste input "22"
type input "22"
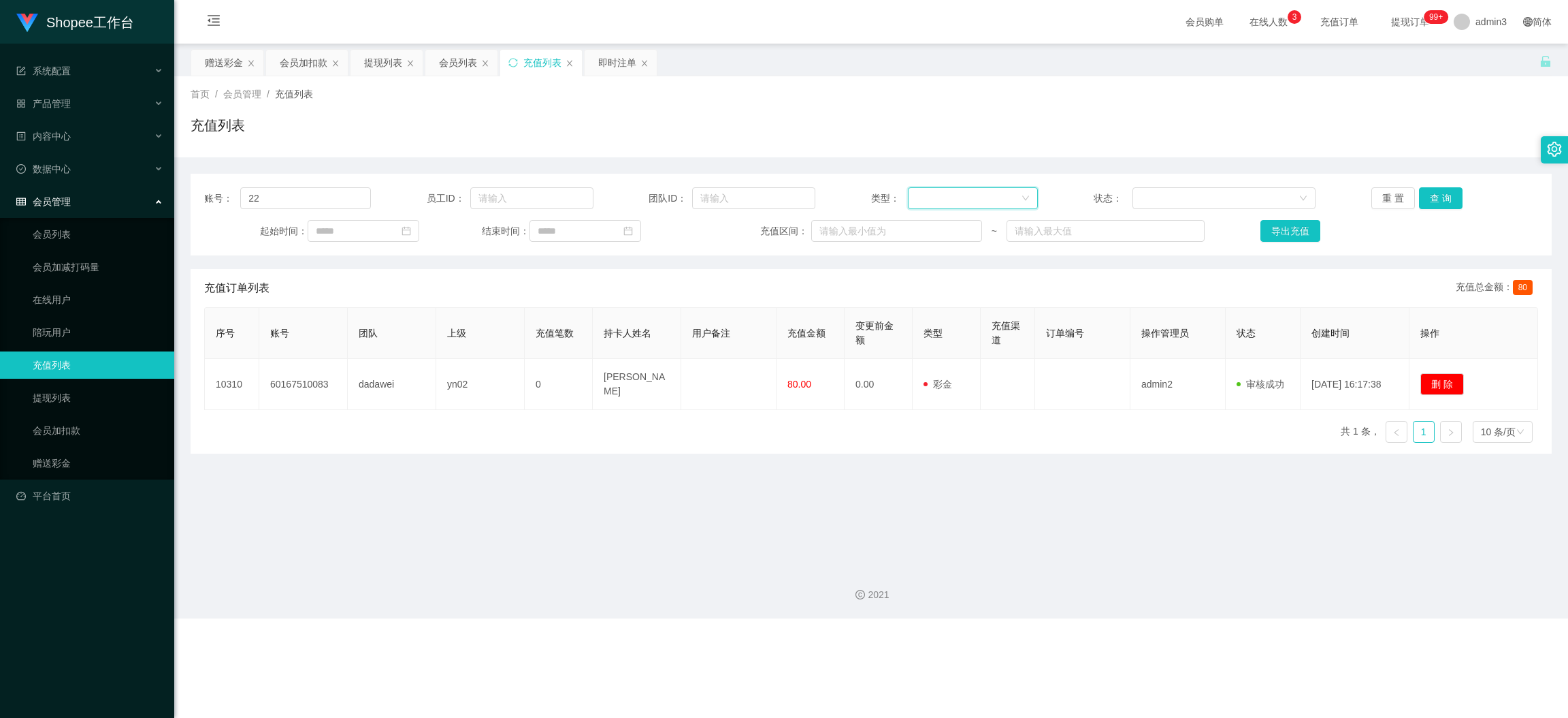
click at [970, 192] on div at bounding box center [968, 197] width 105 height 20
click at [936, 222] on li "后台充值" at bounding box center [967, 225] width 129 height 22
click at [1393, 192] on button "查 询" at bounding box center [1440, 198] width 43 height 22
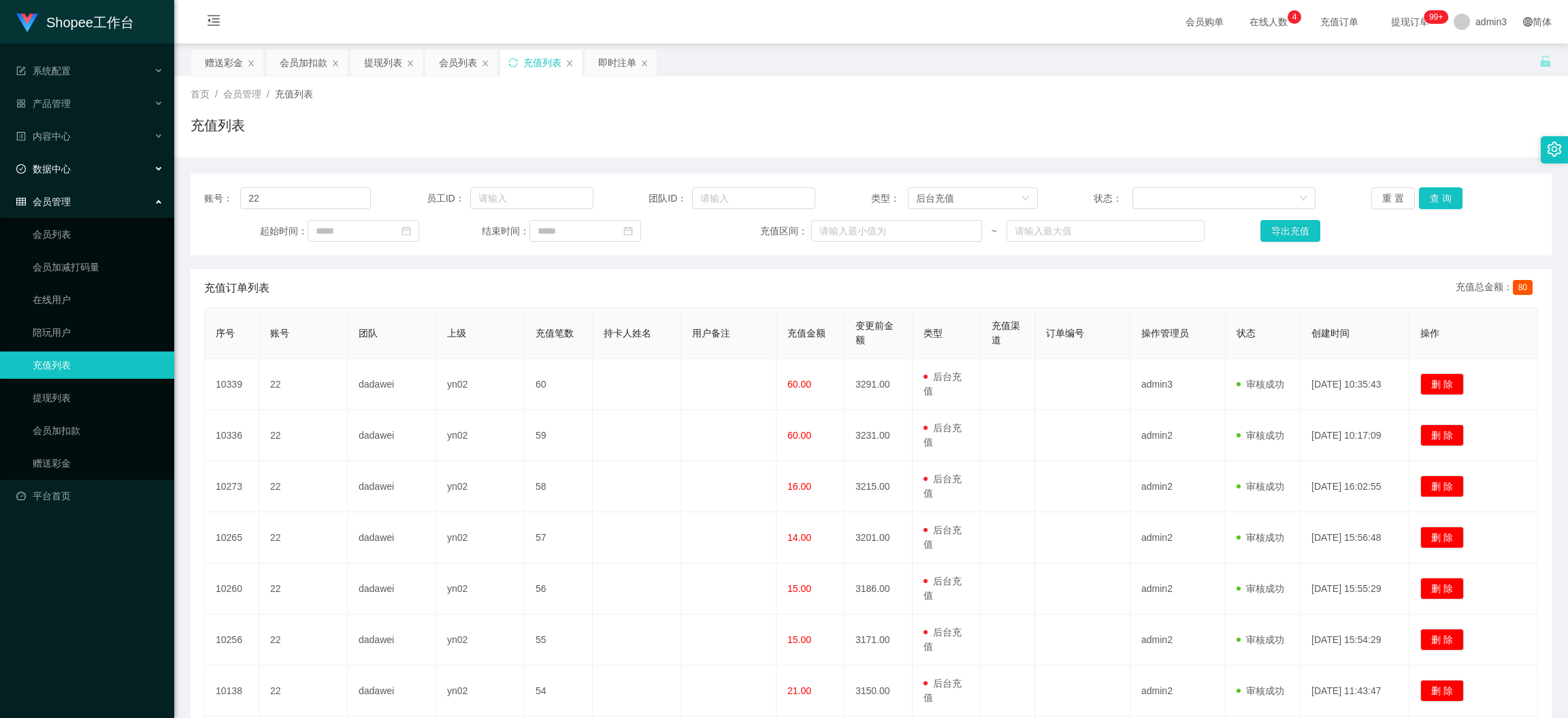
click at [55, 164] on span "数据中心" at bounding box center [44, 169] width 55 height 11
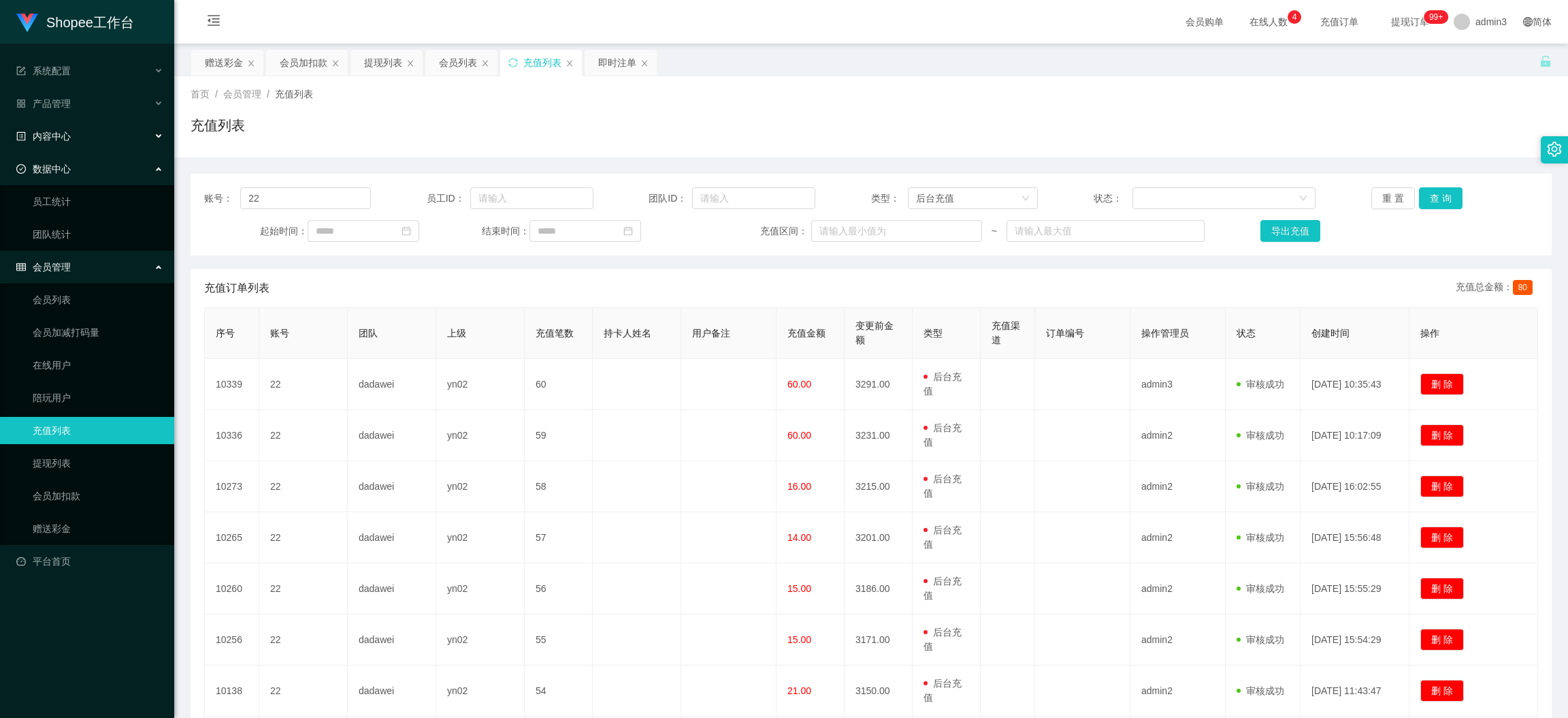
click at [63, 130] on span "内容中心" at bounding box center [44, 136] width 55 height 11
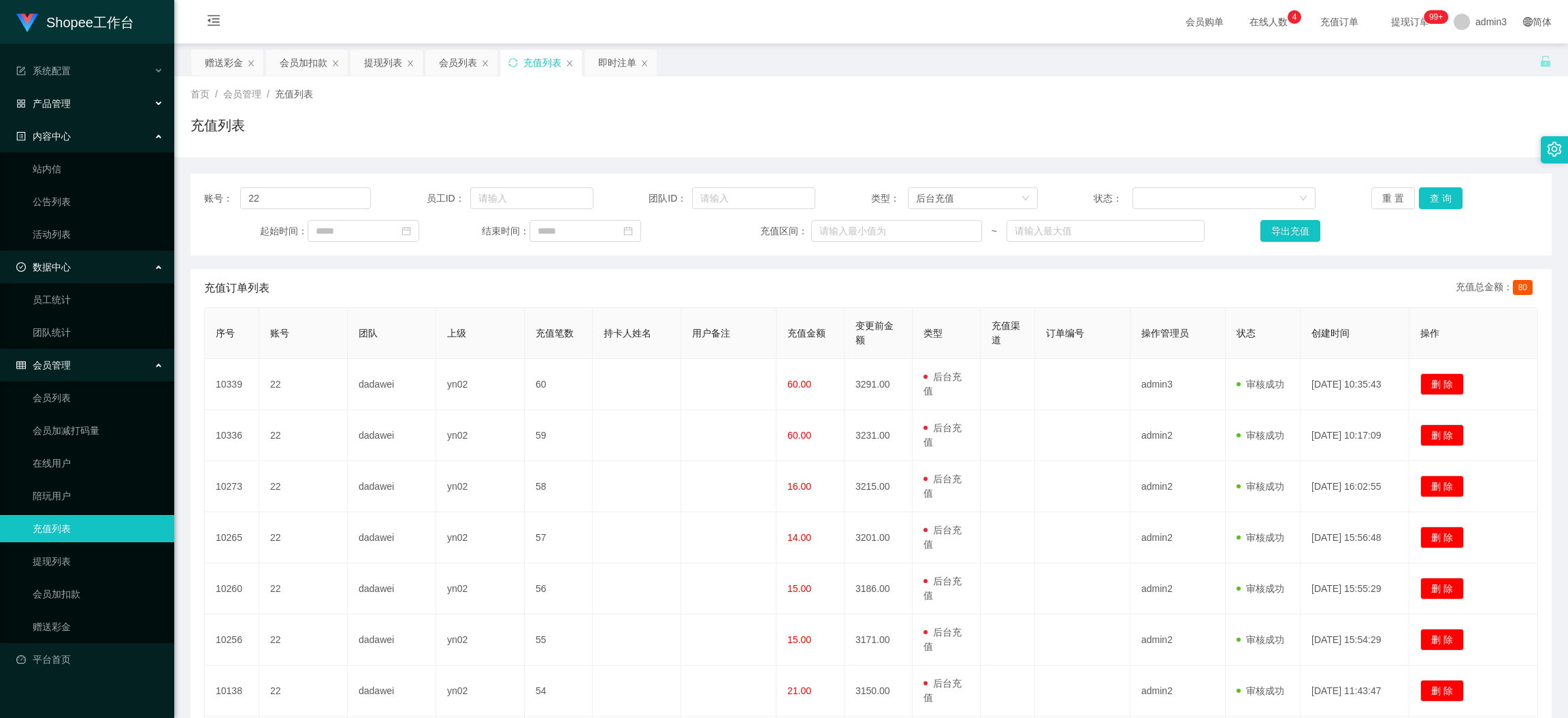
click at [64, 116] on div "产品管理" at bounding box center [87, 103] width 174 height 27
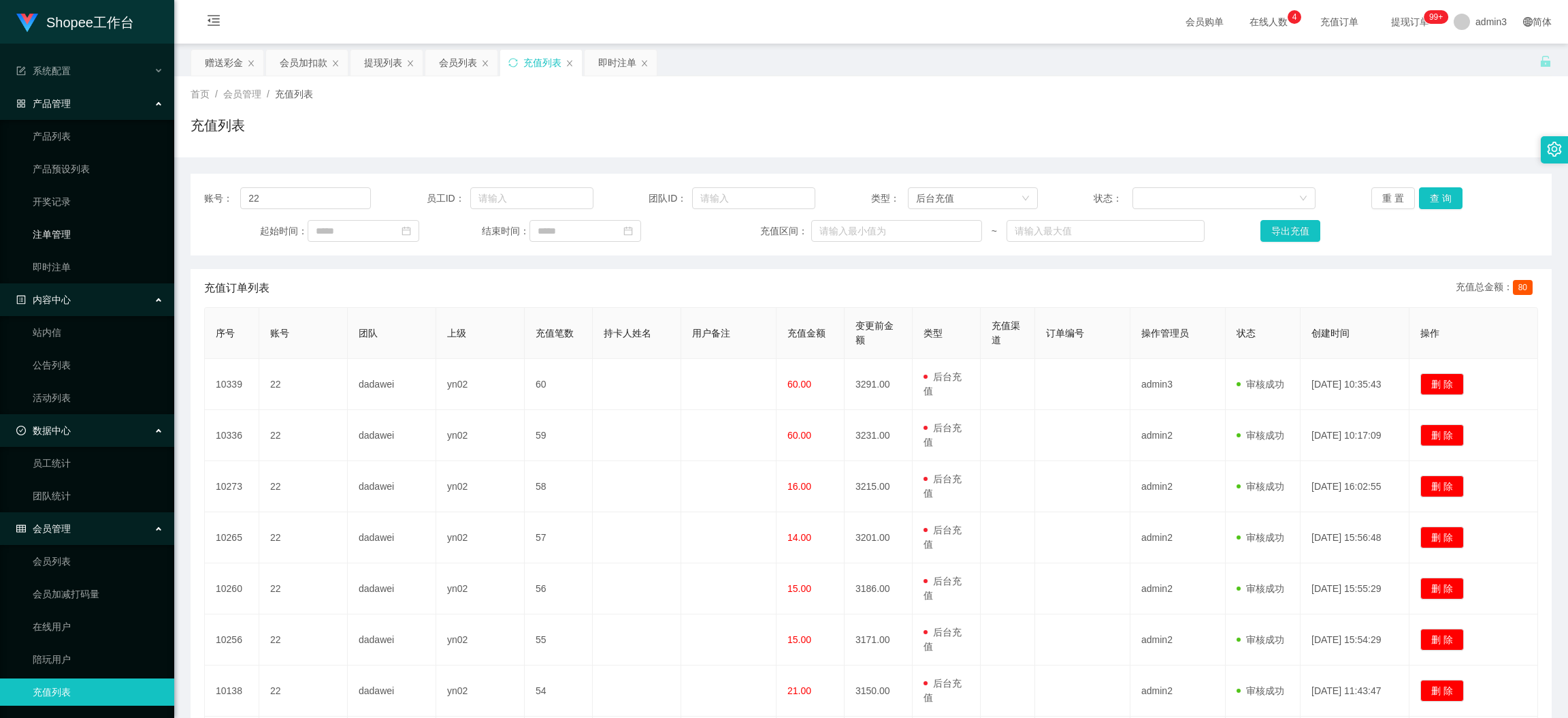
click at [58, 245] on link "注单管理" at bounding box center [98, 233] width 130 height 27
